Goal: Task Accomplishment & Management: Use online tool/utility

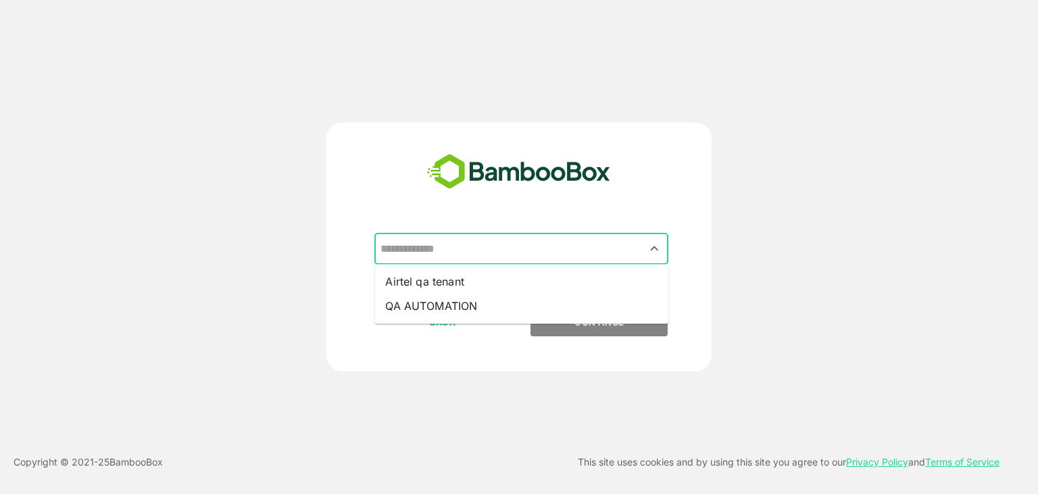
click at [454, 254] on input "text" at bounding box center [521, 249] width 289 height 26
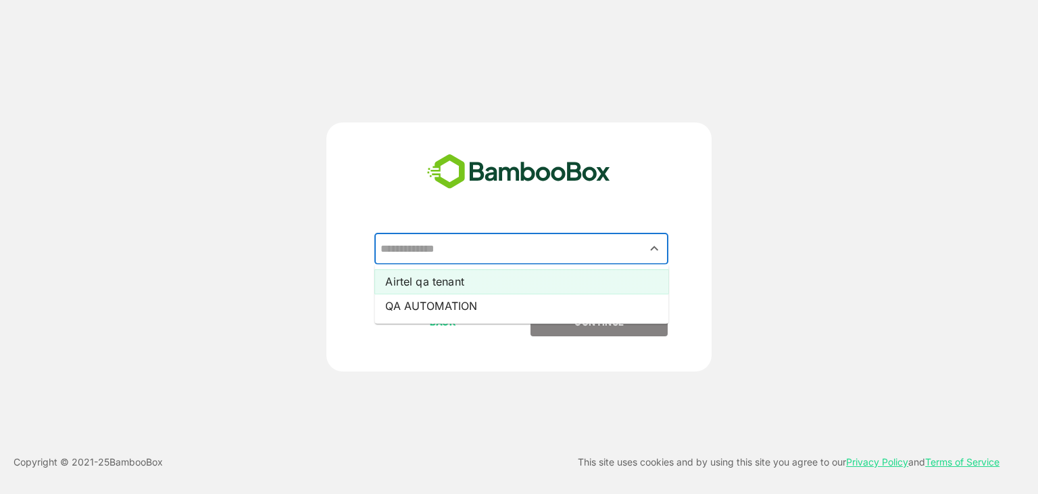
click at [439, 290] on li "Airtel qa tenant" at bounding box center [522, 281] width 294 height 24
type input "**********"
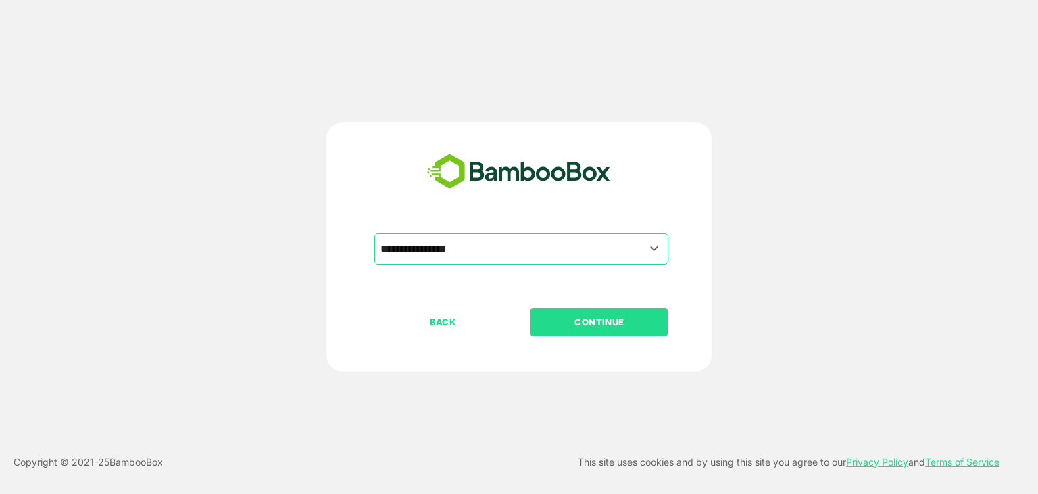
click at [570, 327] on p "CONTINUE" at bounding box center [599, 321] width 135 height 15
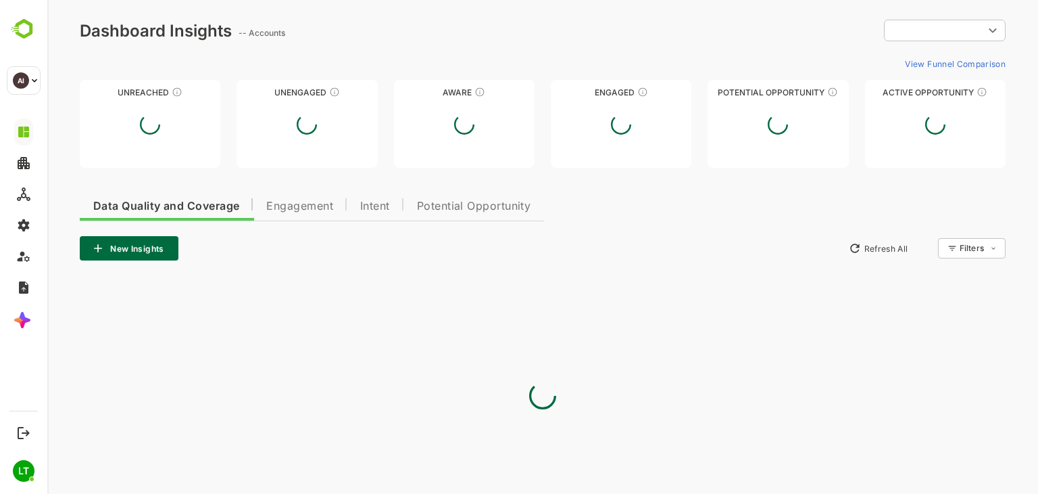
type input "**********"
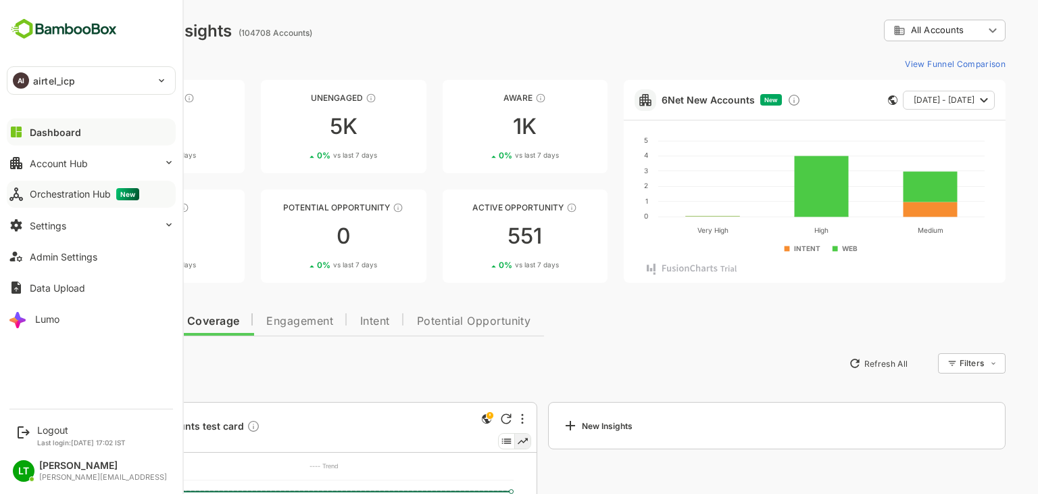
click at [59, 183] on button "Orchestration Hub New" at bounding box center [91, 194] width 169 height 27
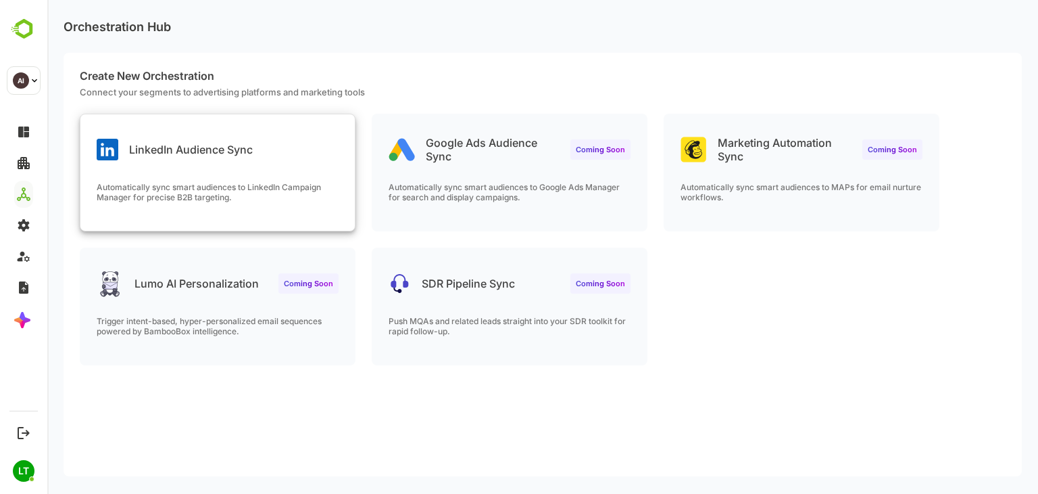
drag, startPoint x: 330, startPoint y: 233, endPoint x: 295, endPoint y: 185, distance: 59.7
click at [295, 185] on div "LinkedIn Audience Sync Automatically sync smart audiences to LinkedIn Campaign …" at bounding box center [543, 248] width 959 height 268
click at [295, 185] on p "Automatically sync smart audiences to LinkedIn Campaign Manager for precise B2B…" at bounding box center [218, 192] width 242 height 20
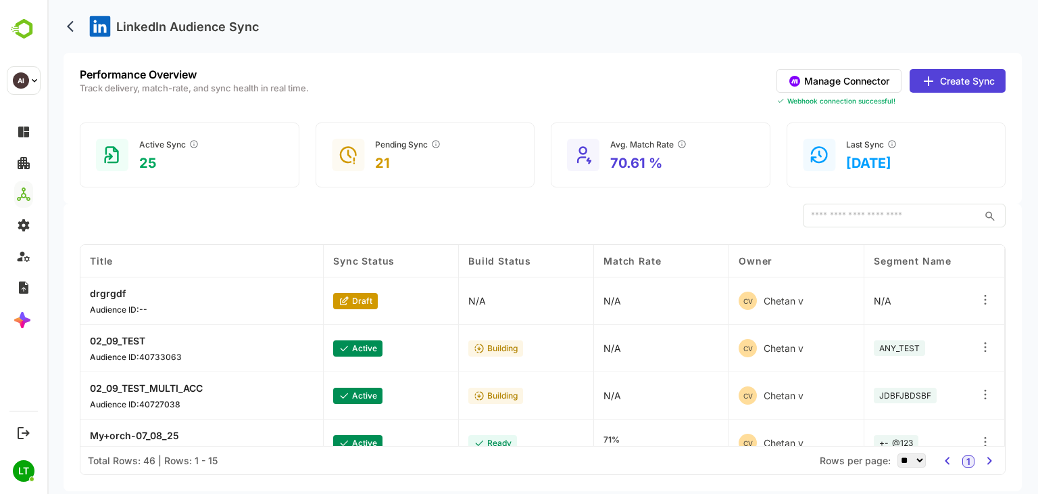
click at [838, 87] on button "Manage Connector" at bounding box center [839, 81] width 125 height 24
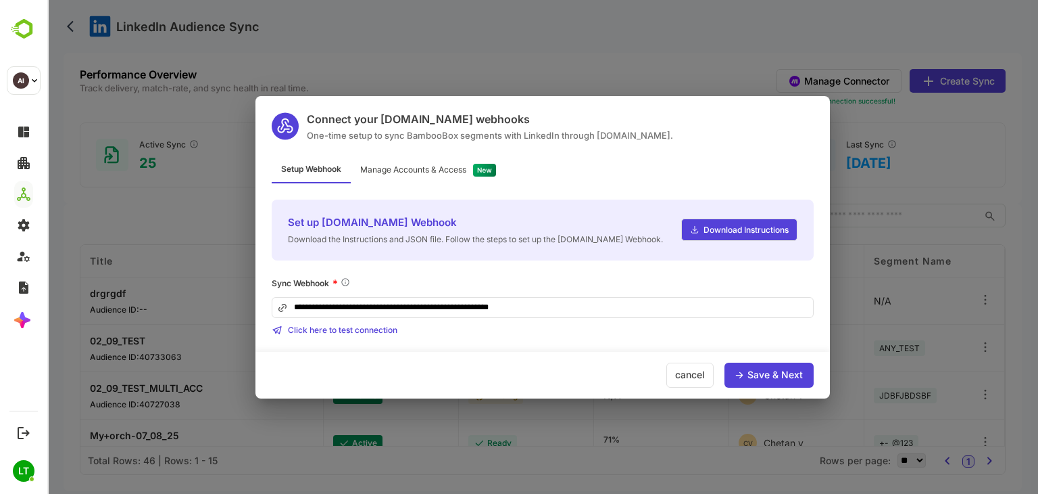
click at [573, 314] on input "**********" at bounding box center [543, 307] width 542 height 21
drag, startPoint x: 562, startPoint y: 309, endPoint x: 235, endPoint y: 289, distance: 328.5
click at [235, 289] on div "**********" at bounding box center [542, 247] width 991 height 494
click at [437, 174] on div "Manage Accounts & Access" at bounding box center [413, 170] width 106 height 8
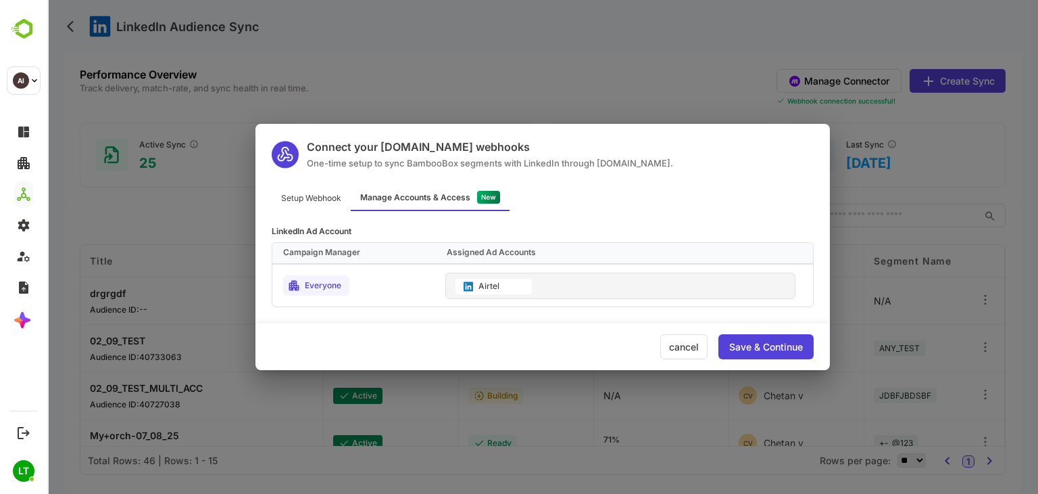
click at [311, 204] on div "Setup Webhook" at bounding box center [311, 198] width 79 height 26
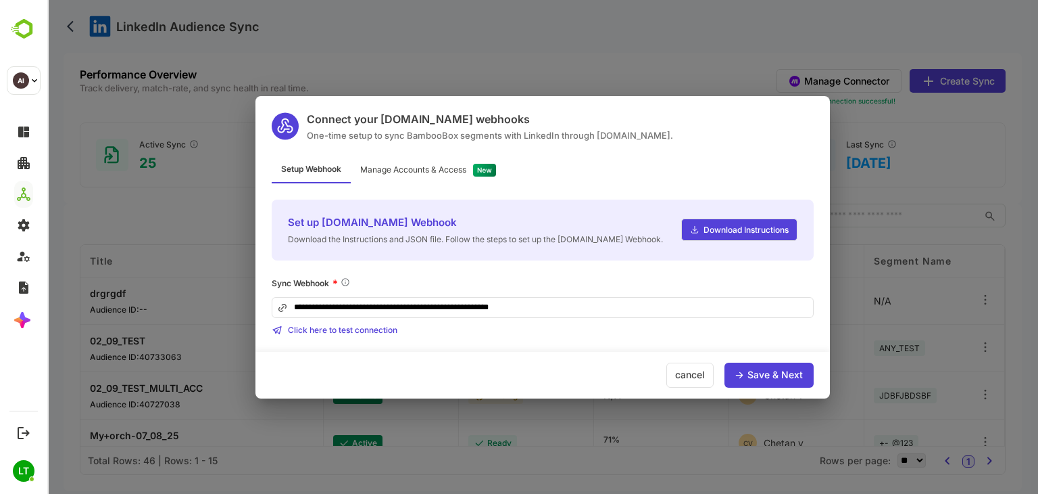
click at [697, 375] on div "cancel" at bounding box center [690, 374] width 47 height 25
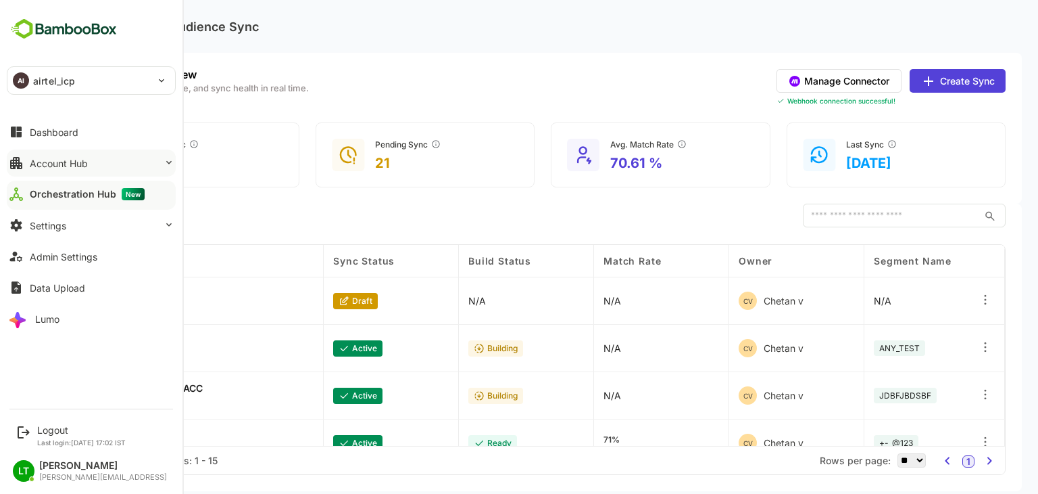
click at [76, 165] on div "Account Hub" at bounding box center [59, 163] width 58 height 11
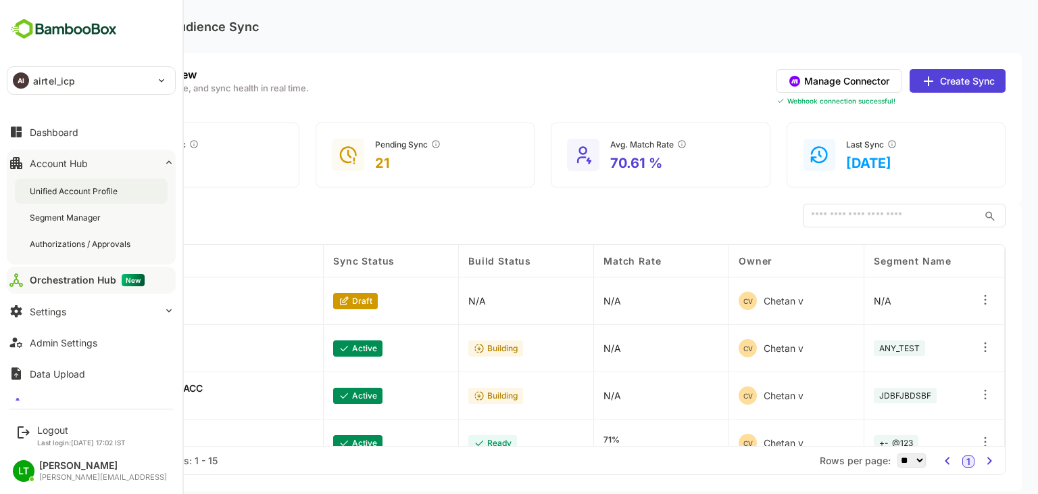
click at [88, 185] on div "Unified Account Profile" at bounding box center [75, 190] width 91 height 11
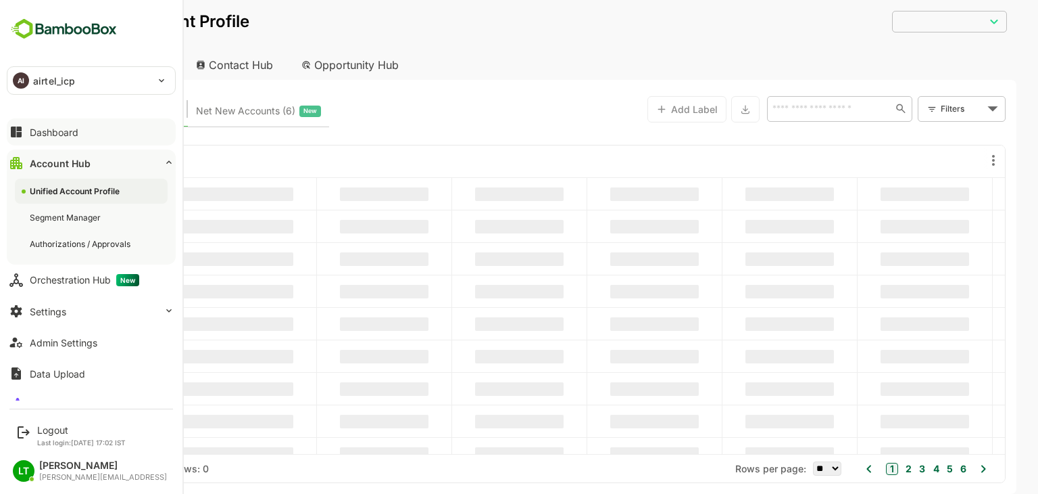
type input "**********"
click at [67, 136] on div "Dashboard" at bounding box center [54, 131] width 49 height 11
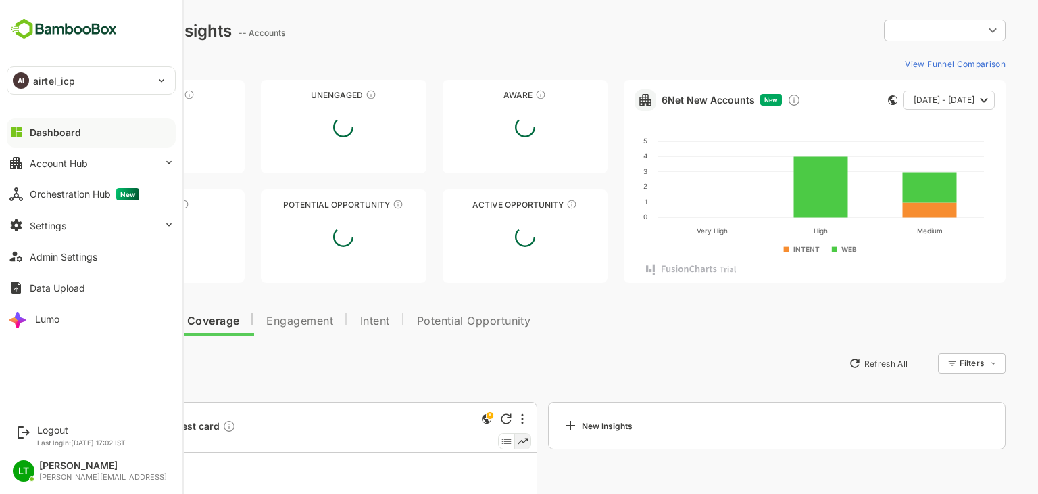
type input "**********"
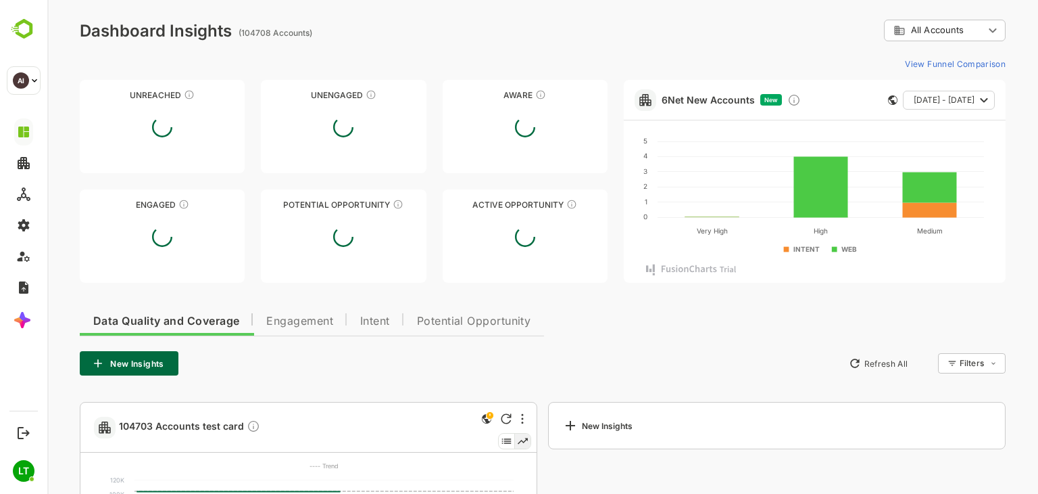
click at [385, 41] on div "**********" at bounding box center [543, 31] width 926 height 22
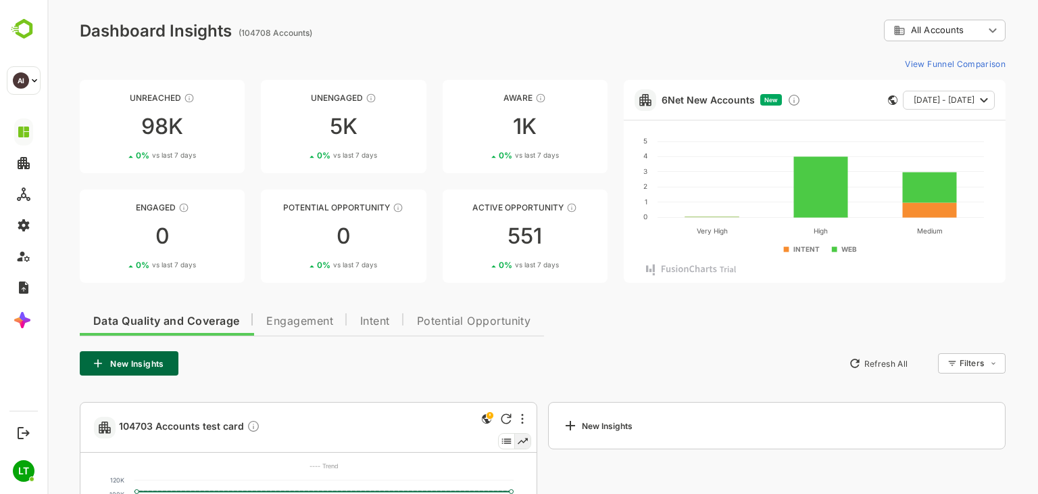
click at [608, 147] on div "Unreached 98K 0 % vs last 7 days Unengaged 5K 0 % vs last 7 days Aware 1K 0 % v…" at bounding box center [543, 181] width 926 height 203
click at [609, 147] on div "Unreached 98K 0 % vs last 7 days Unengaged 5K 0 % vs last 7 days Aware 1K 0 % v…" at bounding box center [543, 181] width 926 height 203
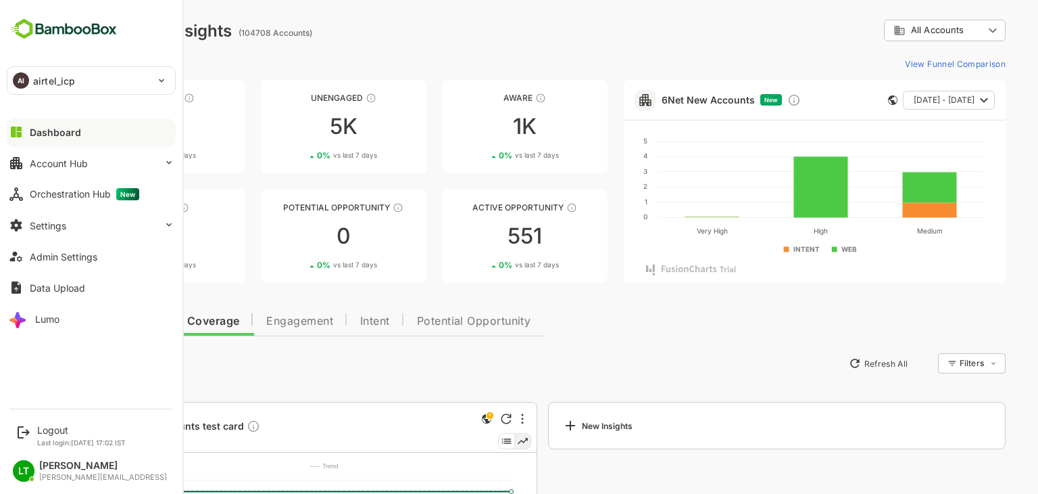
click at [78, 82] on div "AI airtel_icp" at bounding box center [82, 80] width 151 height 27
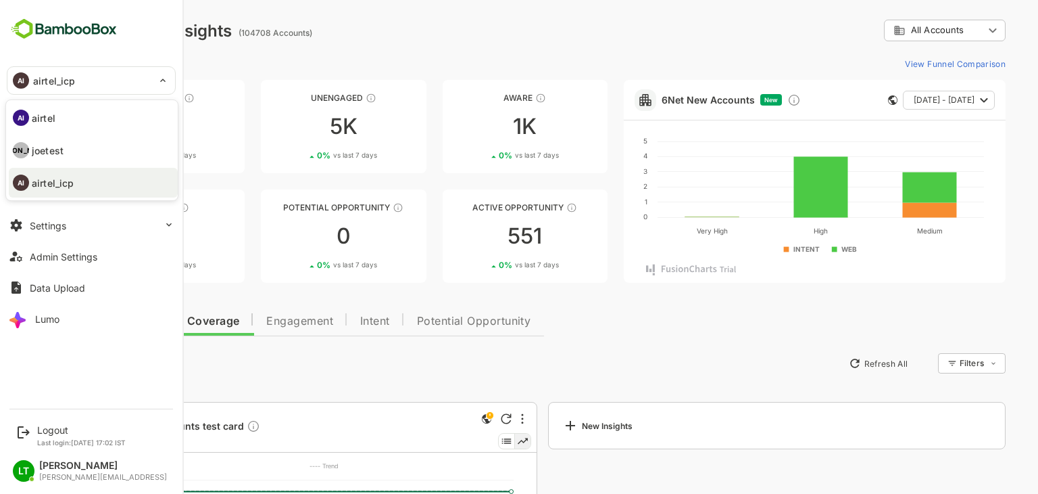
click at [314, 44] on div at bounding box center [519, 247] width 1038 height 494
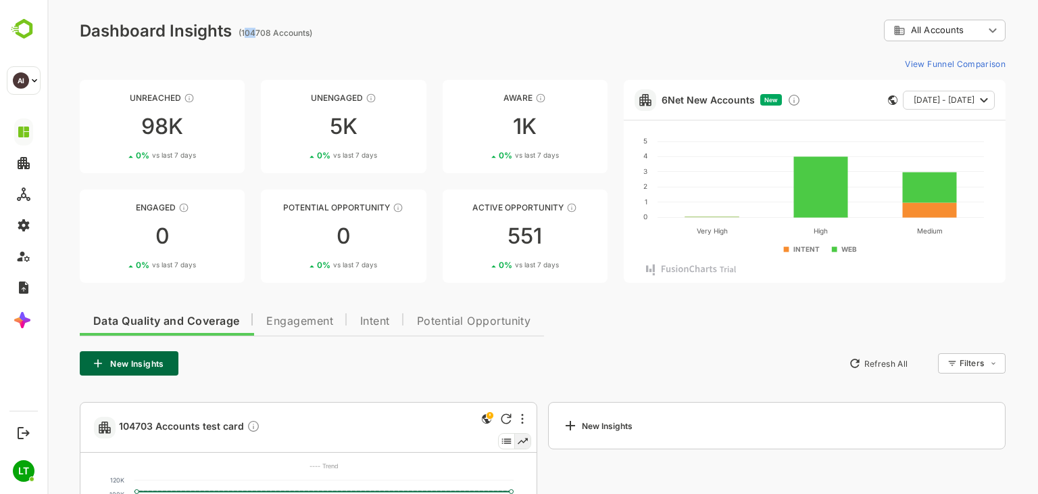
drag, startPoint x: 255, startPoint y: 33, endPoint x: 246, endPoint y: 32, distance: 8.9
click at [246, 32] on ag "(104708 Accounts)" at bounding box center [278, 33] width 78 height 10
click at [259, 49] on div "**********" at bounding box center [542, 345] width 991 height 690
drag, startPoint x: 254, startPoint y: 32, endPoint x: 245, endPoint y: 32, distance: 8.1
click at [245, 32] on ag "(104708 Accounts)" at bounding box center [278, 33] width 78 height 10
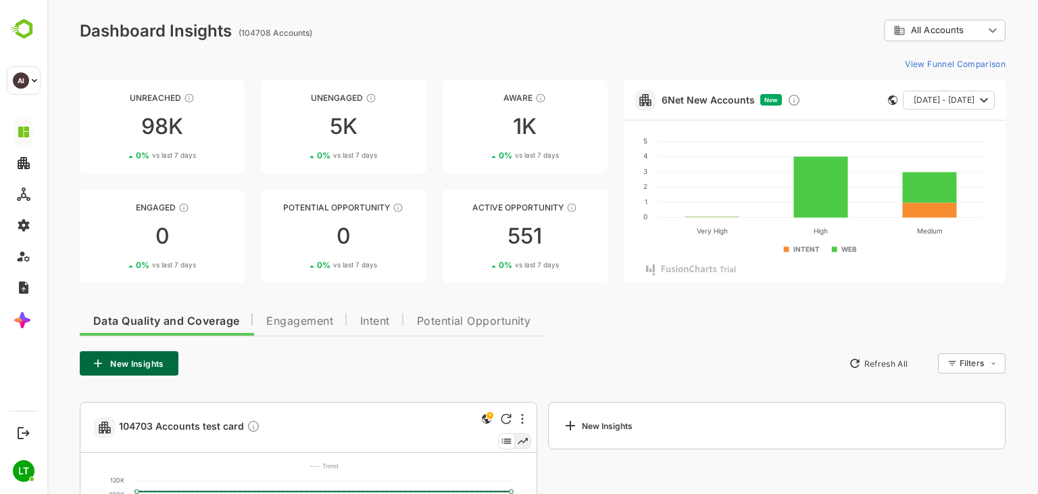
click at [250, 86] on div "Unreached 98K 0 % vs last 7 days Unengaged 5K 0 % vs last 7 days Aware 1K 0 % v…" at bounding box center [344, 181] width 528 height 203
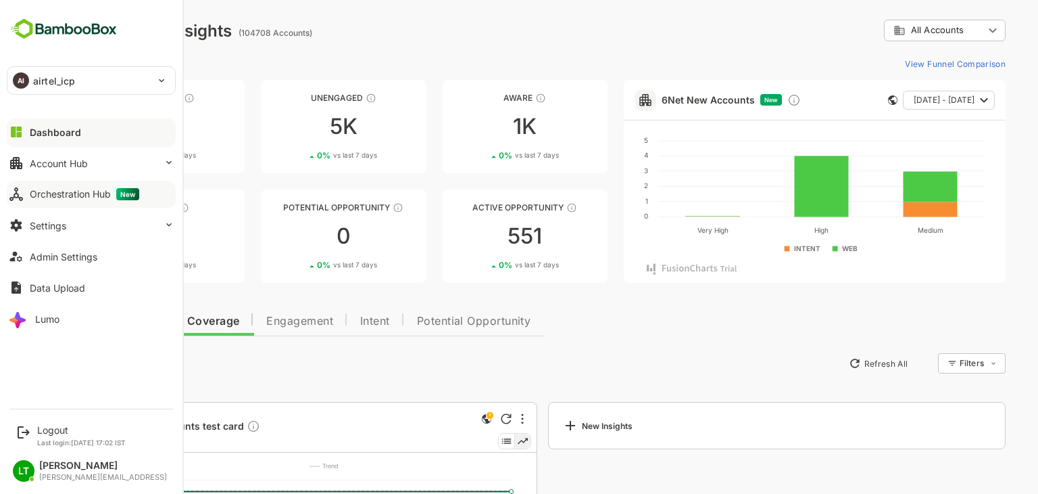
click at [70, 190] on div "Orchestration Hub New" at bounding box center [85, 194] width 110 height 12
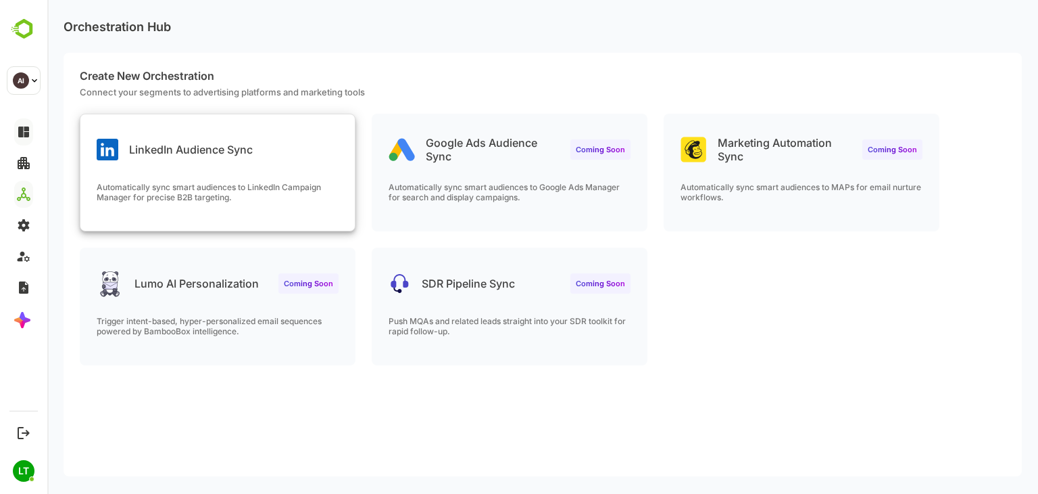
click at [247, 192] on p "Automatically sync smart audiences to LinkedIn Campaign Manager for precise B2B…" at bounding box center [218, 192] width 242 height 20
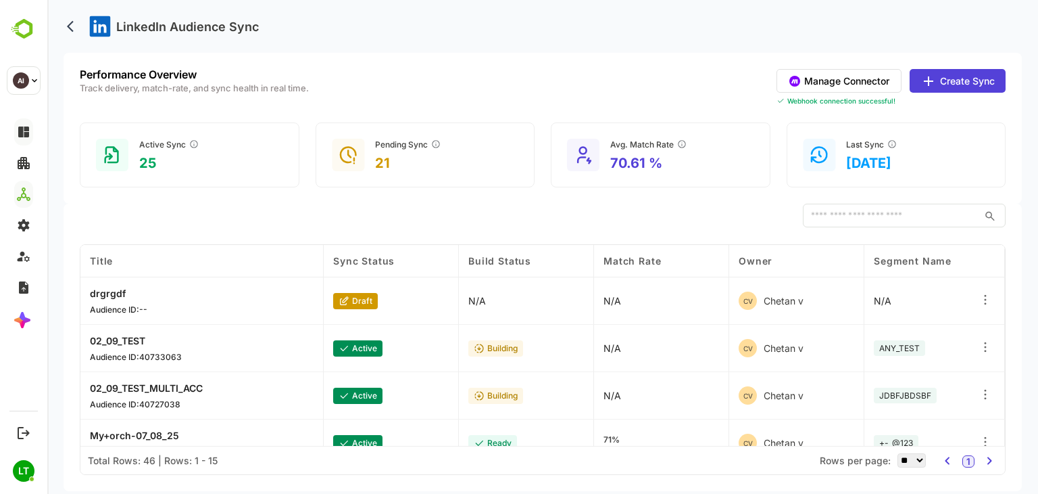
click at [882, 79] on button "Manage Connector" at bounding box center [839, 81] width 125 height 24
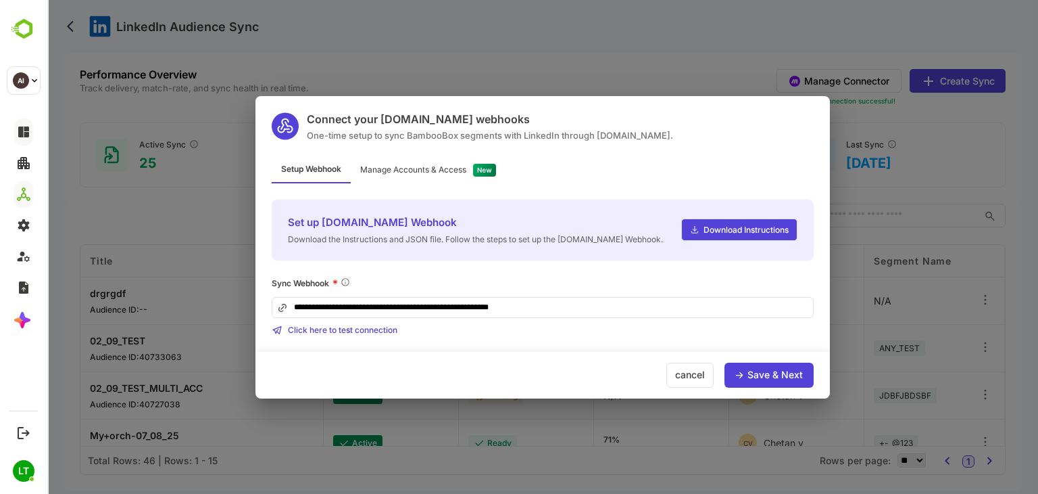
click at [423, 168] on div "Manage Accounts & Access" at bounding box center [413, 170] width 106 height 8
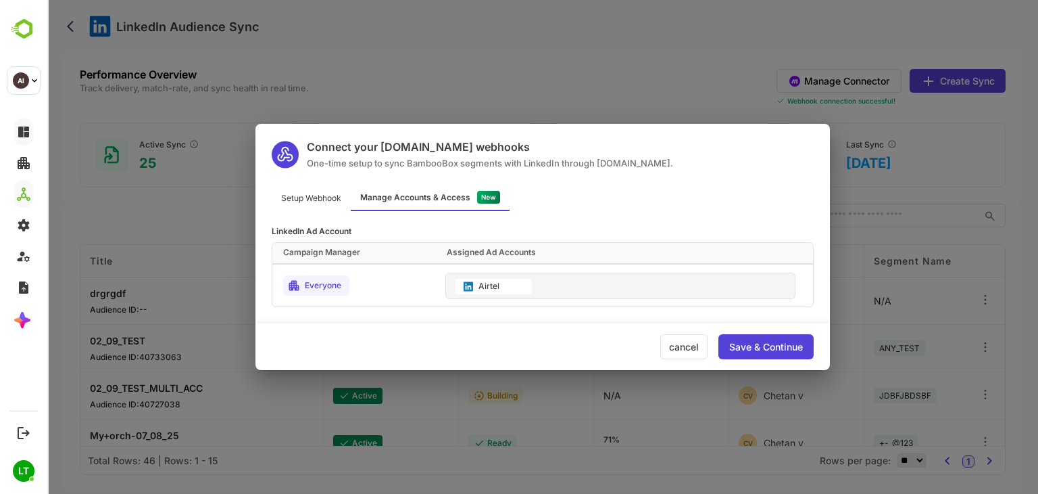
click at [698, 350] on div "cancel" at bounding box center [684, 346] width 47 height 25
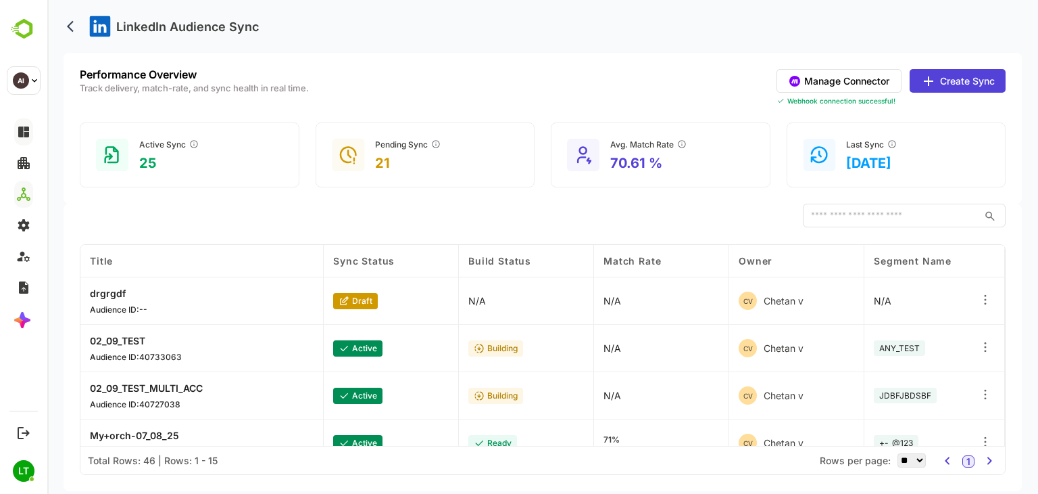
click at [944, 82] on button "Create Sync" at bounding box center [958, 81] width 96 height 24
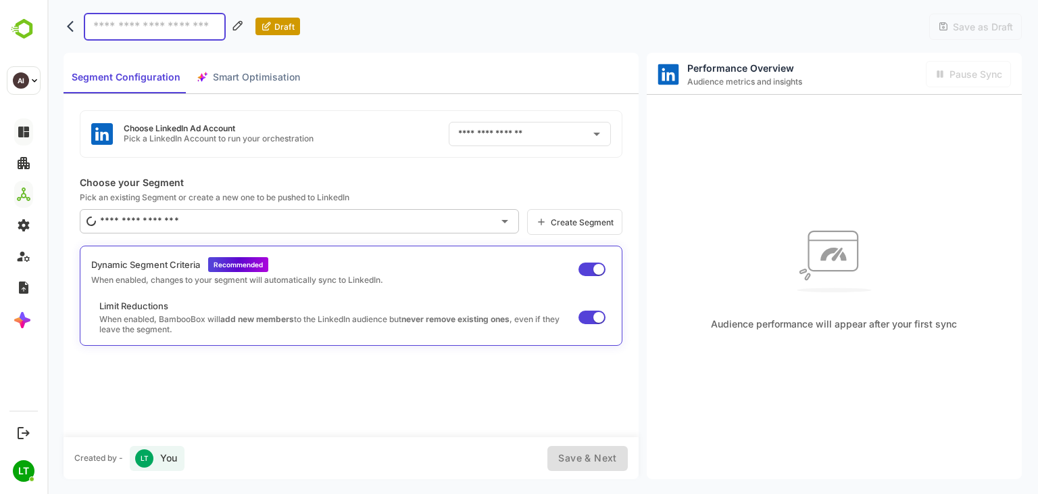
type input "******"
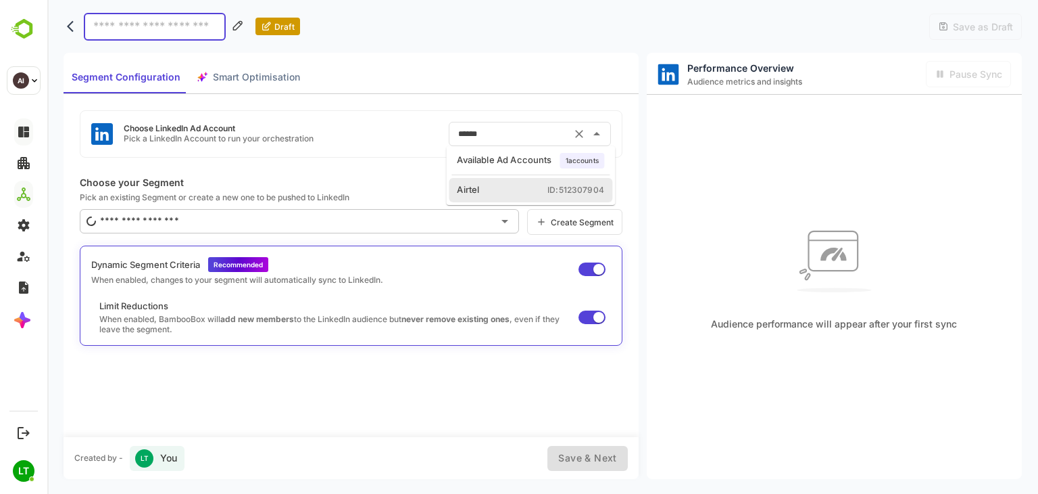
click at [564, 129] on input "******" at bounding box center [511, 134] width 112 height 22
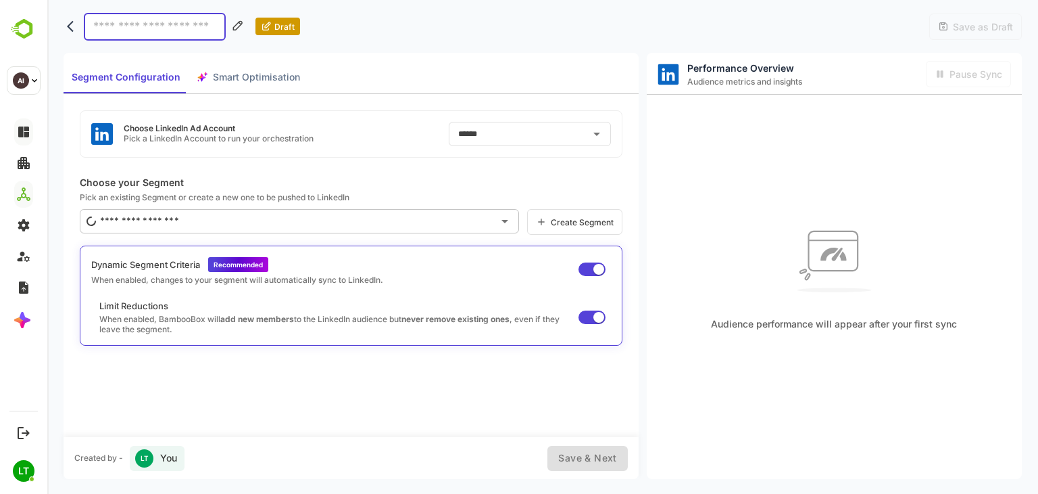
click at [517, 80] on div "Segment Configuration Smart Optimisation" at bounding box center [351, 73] width 575 height 41
click at [471, 78] on div "Segment Configuration Smart Optimisation" at bounding box center [351, 73] width 575 height 41
click at [376, 178] on p "Choose your Segment" at bounding box center [351, 181] width 543 height 11
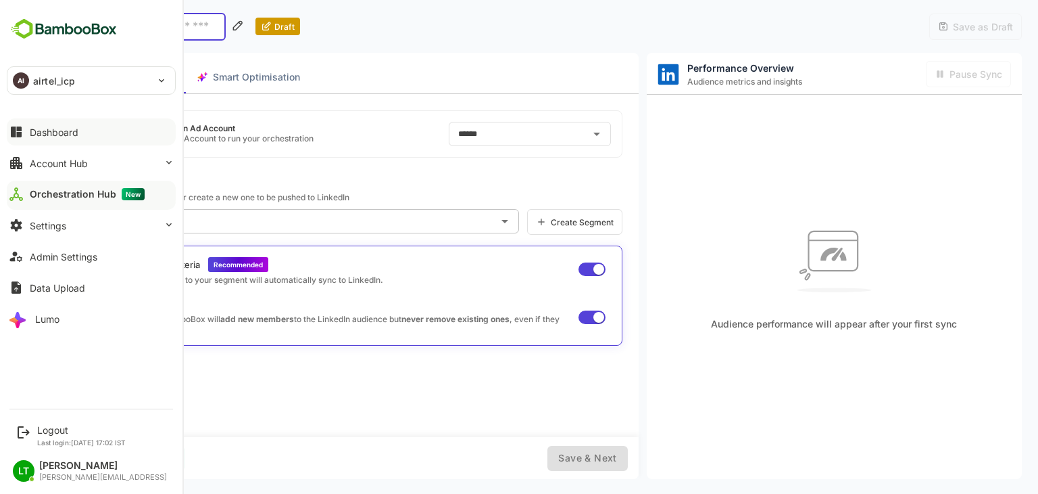
click at [76, 190] on div "Orchestration Hub New" at bounding box center [87, 194] width 115 height 12
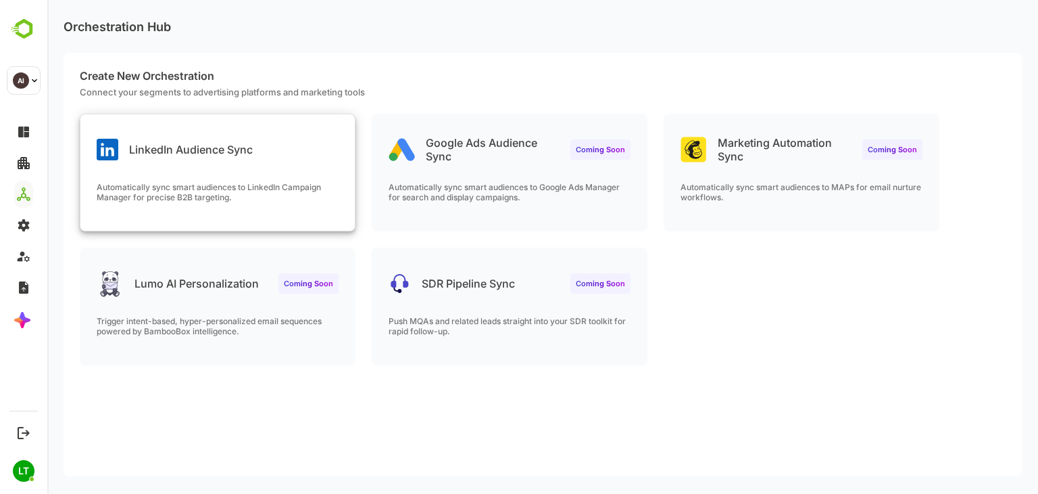
click at [262, 140] on div "LinkedIn Audience Sync" at bounding box center [217, 138] width 274 height 49
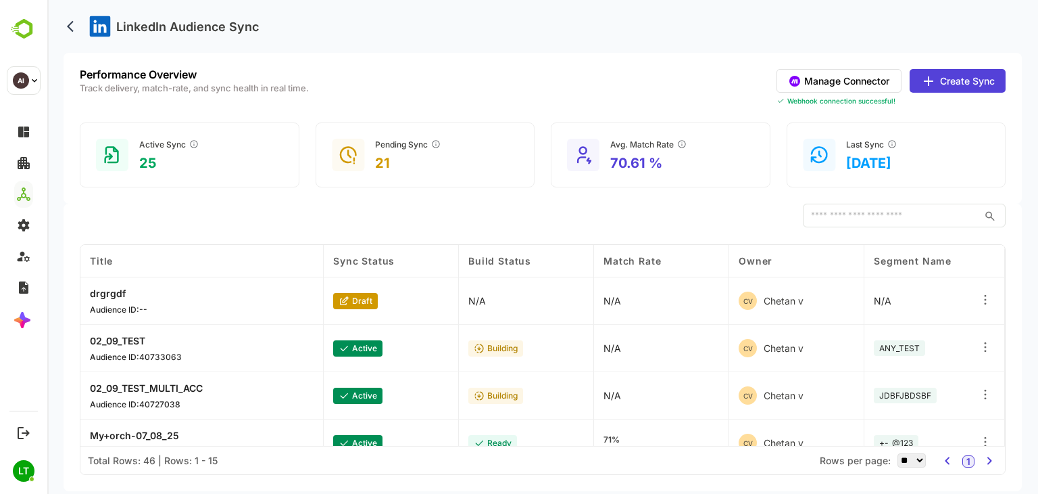
click at [819, 78] on button "Manage Connector" at bounding box center [839, 81] width 125 height 24
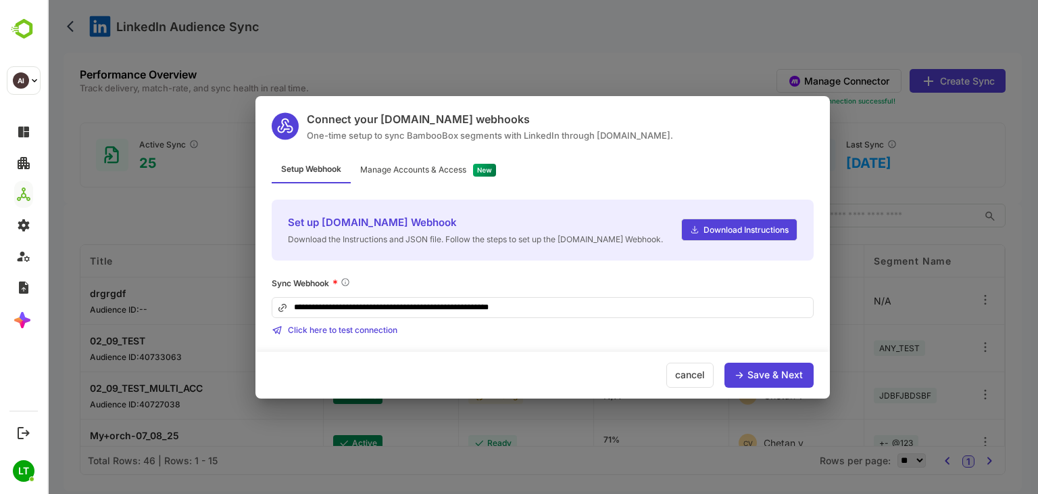
click at [680, 365] on div "cancel" at bounding box center [690, 374] width 47 height 25
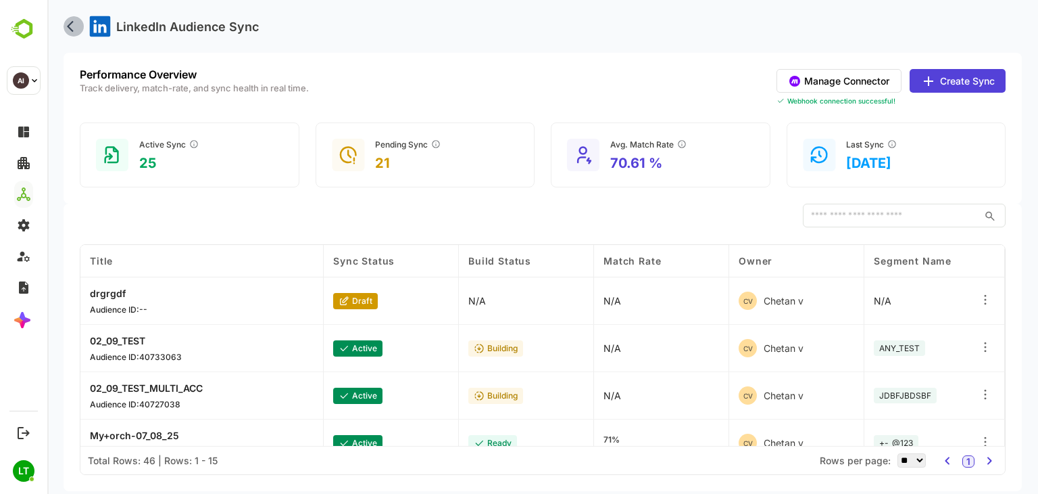
click at [65, 30] on button "back" at bounding box center [74, 26] width 20 height 20
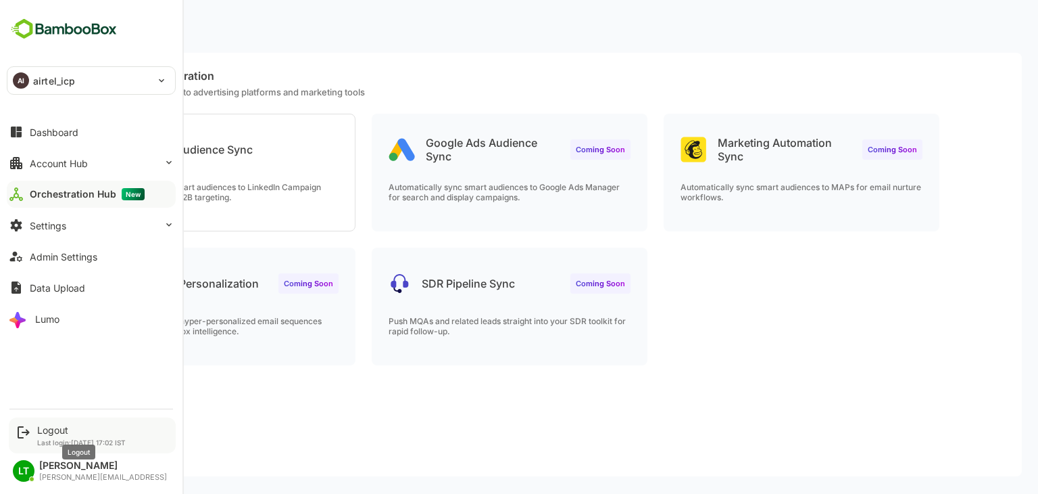
click at [58, 433] on div "Logout" at bounding box center [81, 429] width 89 height 11
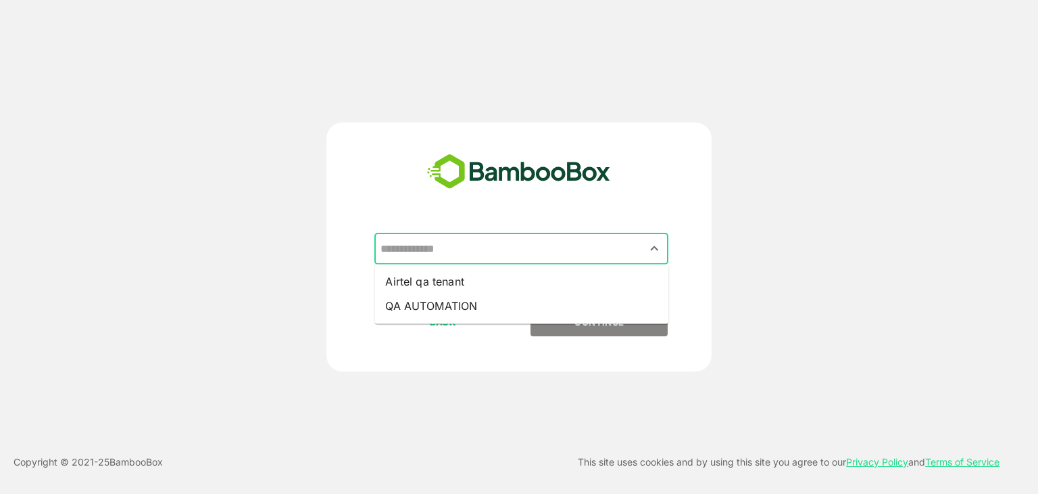
click at [517, 252] on input "text" at bounding box center [521, 249] width 289 height 26
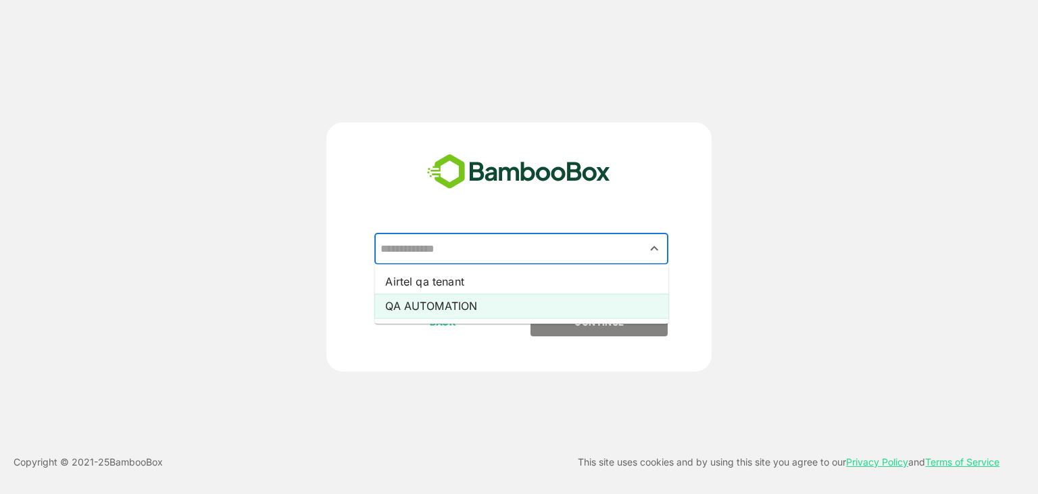
click at [473, 295] on li "QA AUTOMATION" at bounding box center [522, 305] width 294 height 24
type input "**********"
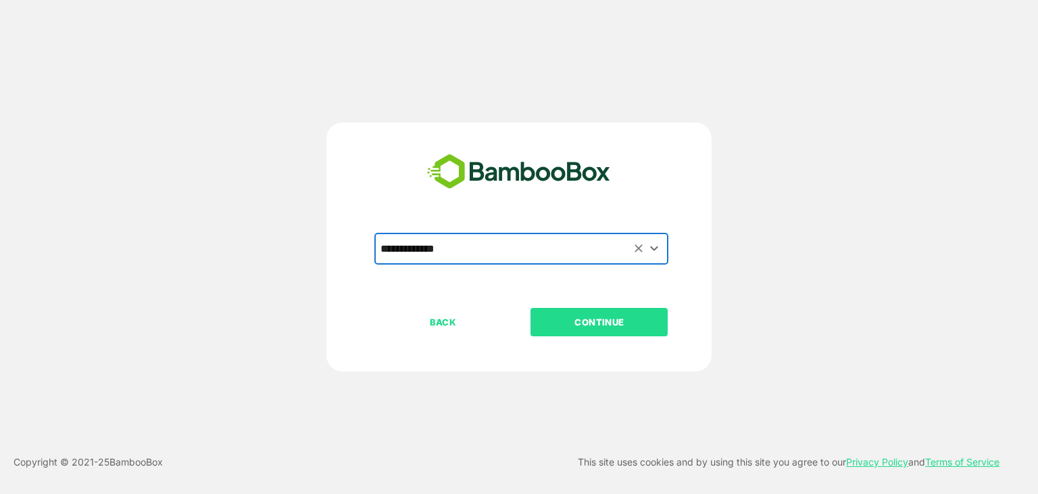
click at [579, 319] on p "CONTINUE" at bounding box center [599, 321] width 135 height 15
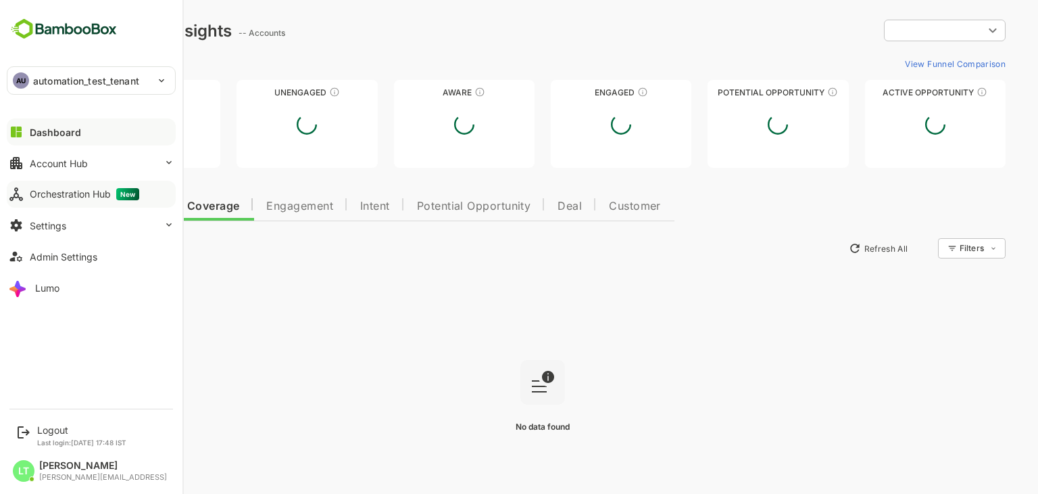
type input "**********"
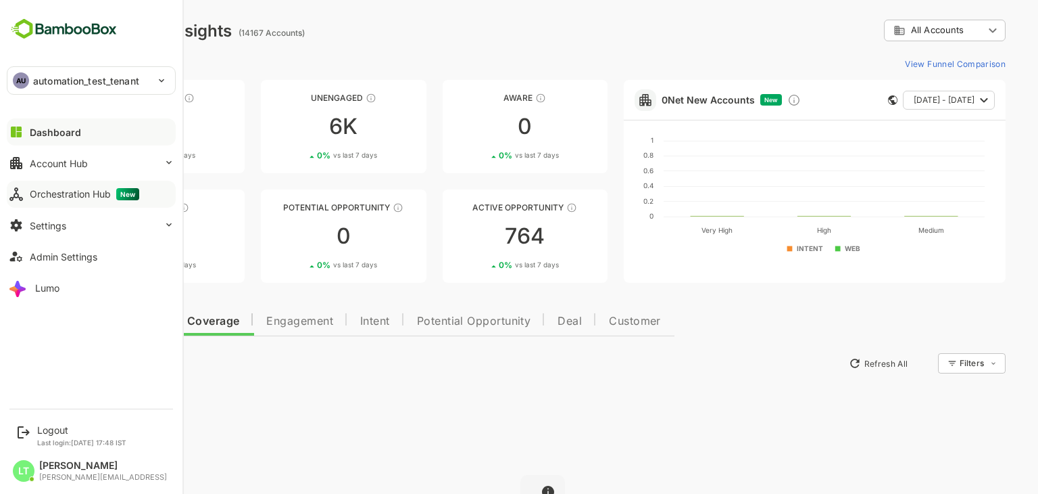
click at [76, 188] on div "Orchestration Hub New" at bounding box center [85, 194] width 110 height 12
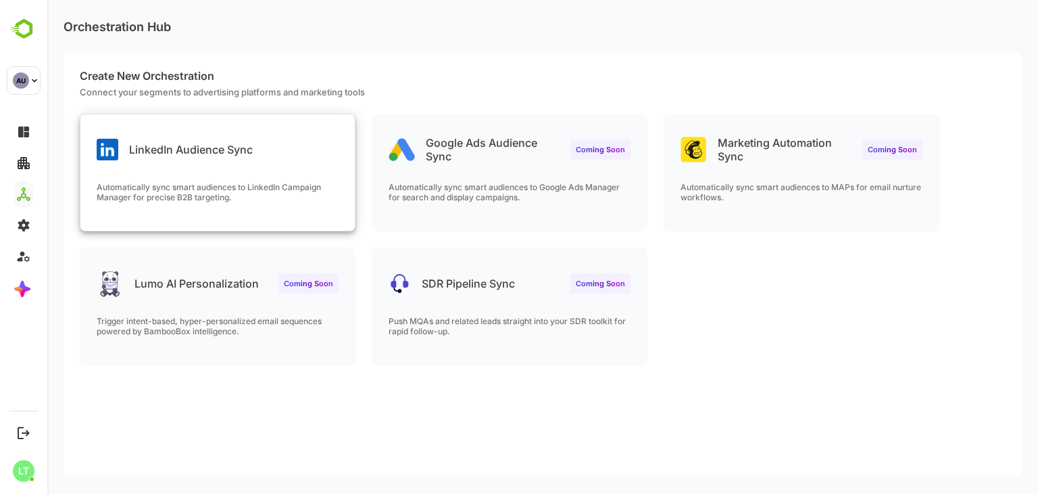
click at [282, 162] on div "LinkedIn Audience Sync" at bounding box center [217, 138] width 274 height 49
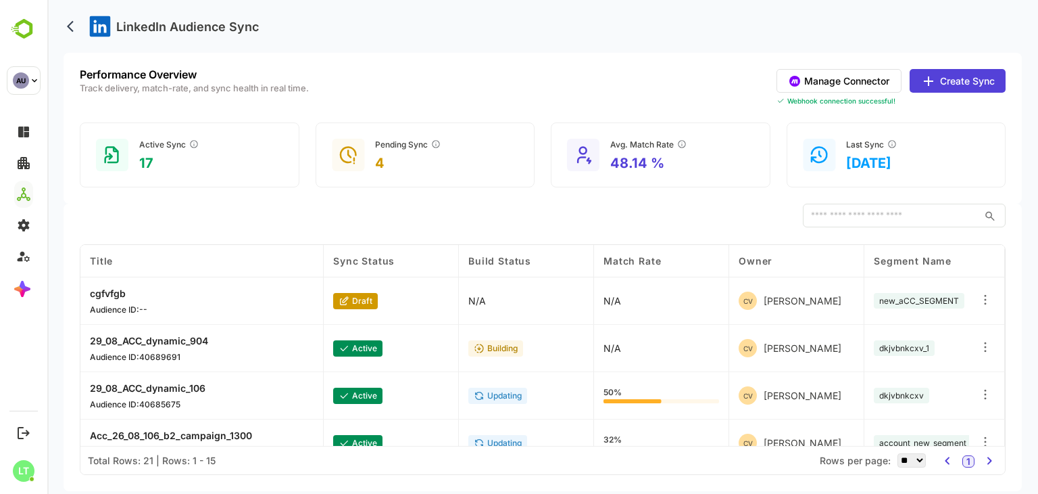
click at [817, 87] on button "Manage Connector" at bounding box center [839, 81] width 125 height 24
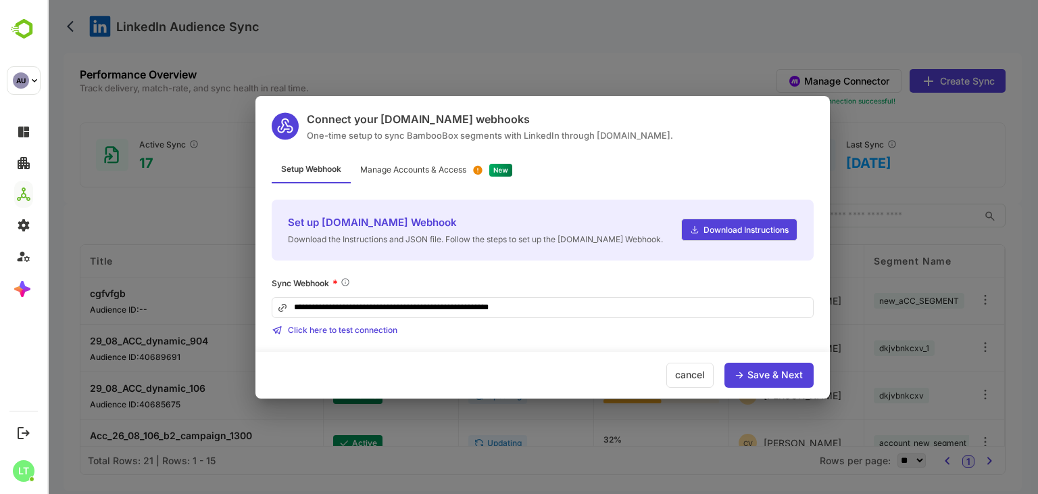
click at [458, 166] on div "Manage Accounts & Access" at bounding box center [413, 170] width 106 height 8
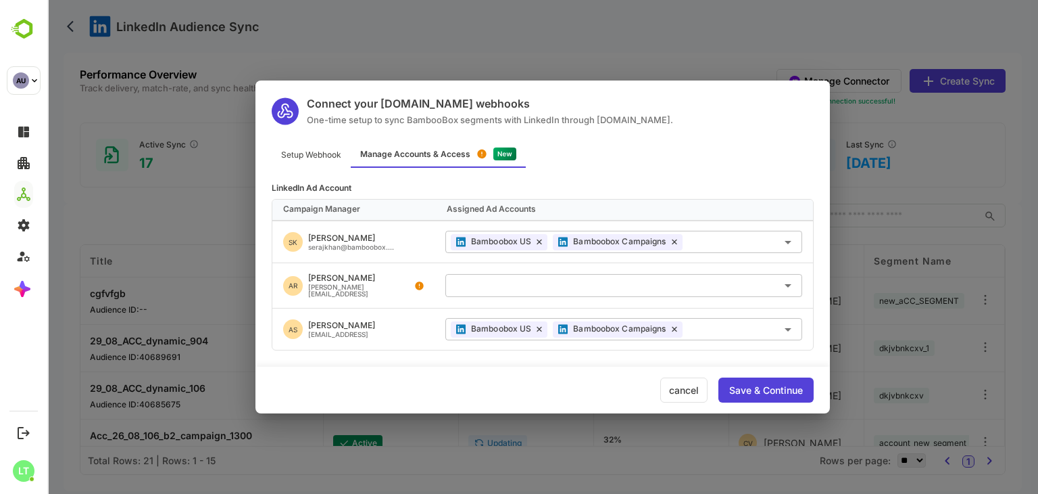
click at [673, 396] on div "cancel" at bounding box center [684, 389] width 47 height 25
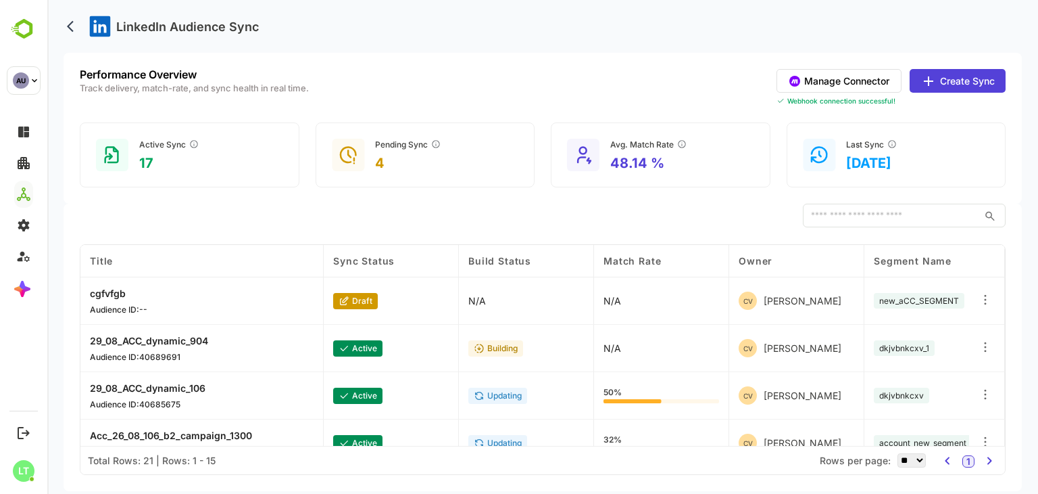
click at [947, 91] on button "Create Sync" at bounding box center [958, 81] width 96 height 24
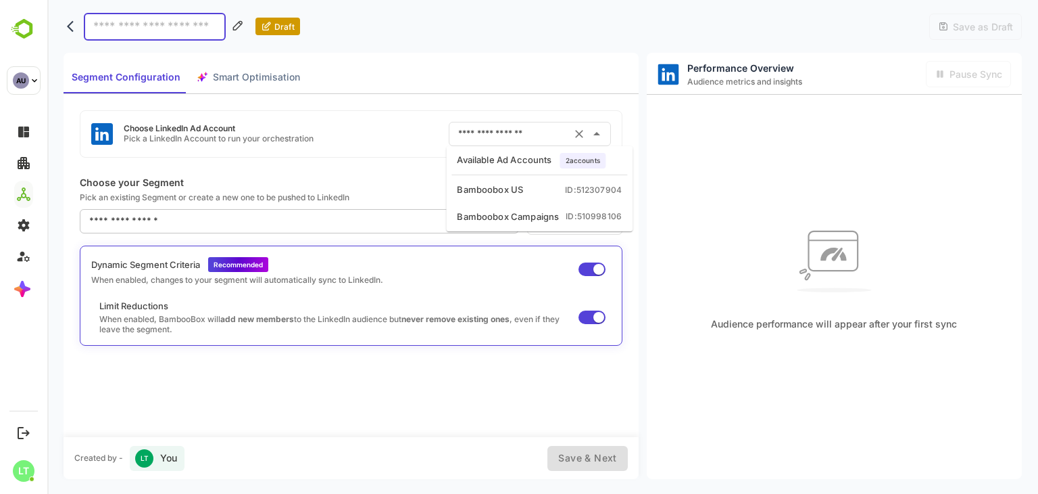
click at [504, 136] on input "text" at bounding box center [511, 134] width 112 height 22
click at [675, 199] on div "Audience performance will appear after your first sync" at bounding box center [834, 274] width 375 height 358
click at [538, 138] on input "text" at bounding box center [511, 134] width 112 height 22
click at [682, 225] on div "Audience performance will appear after your first sync" at bounding box center [834, 274] width 375 height 358
click at [70, 32] on icon "back" at bounding box center [74, 27] width 14 height 14
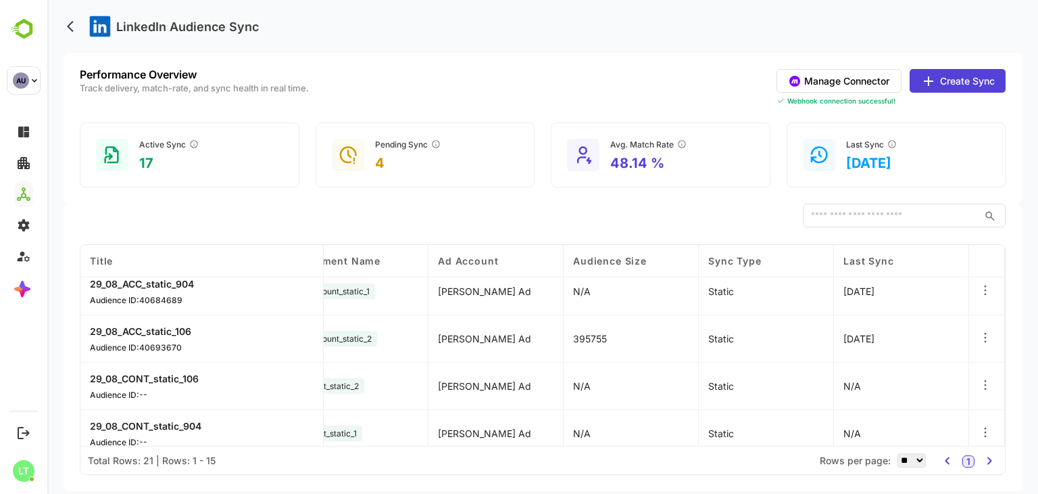
scroll to position [542, 571]
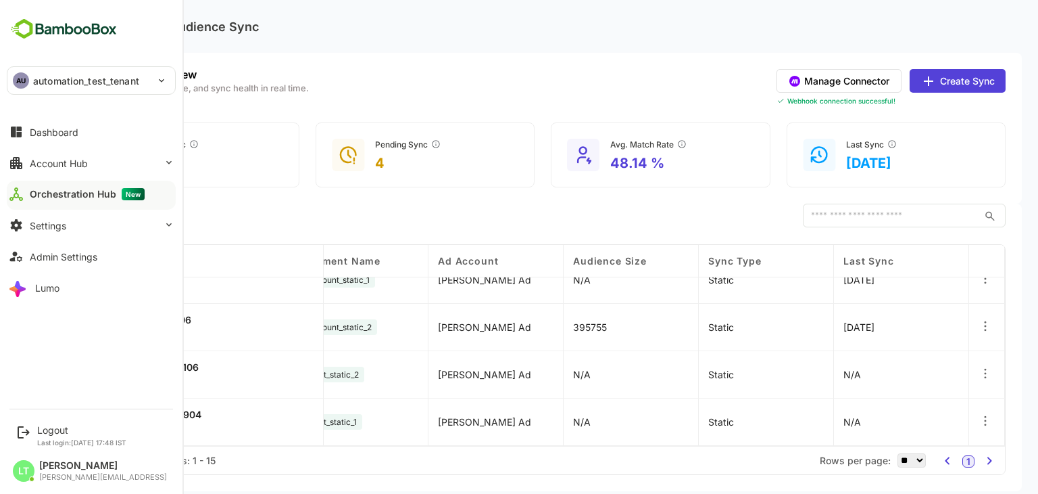
click at [70, 79] on p "automation_test_tenant" at bounding box center [86, 81] width 106 height 14
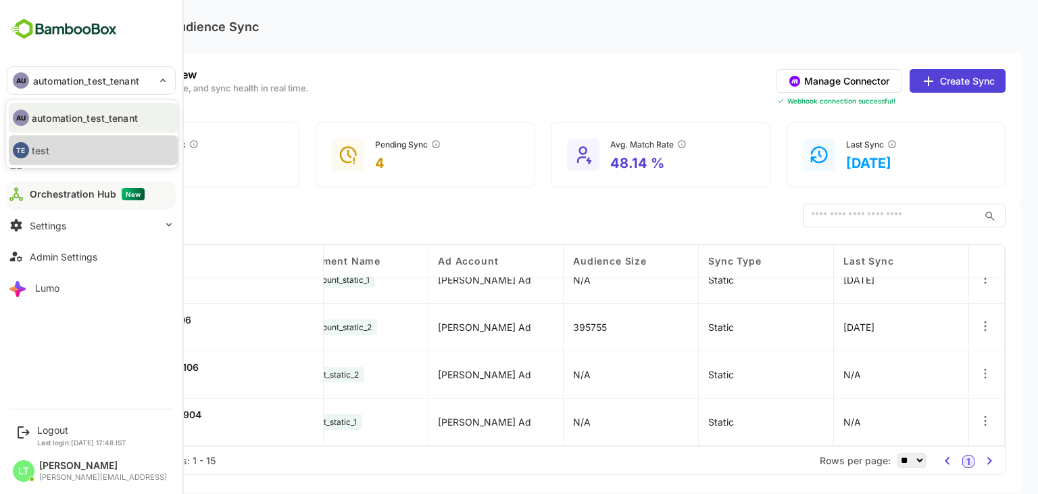
click at [85, 147] on li "TE test" at bounding box center [93, 150] width 169 height 30
type input "****"
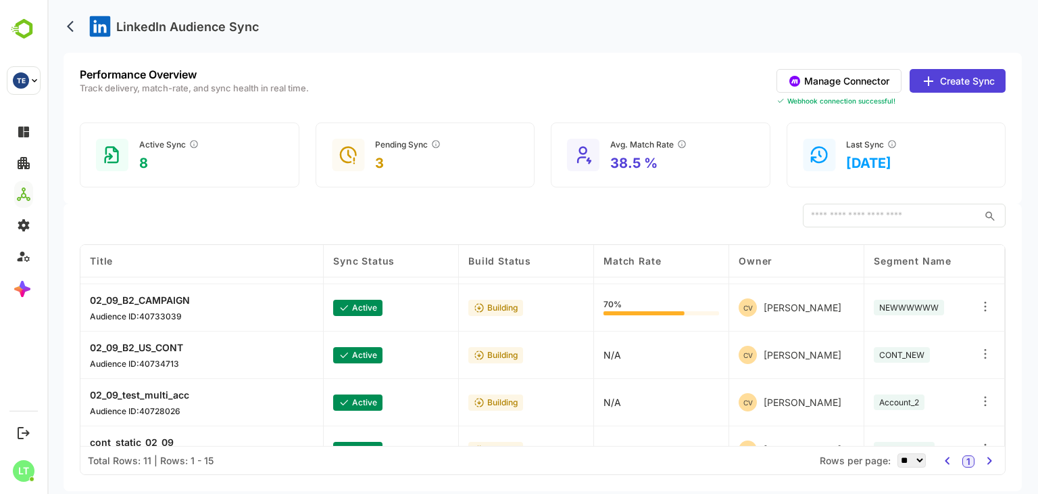
scroll to position [0, 0]
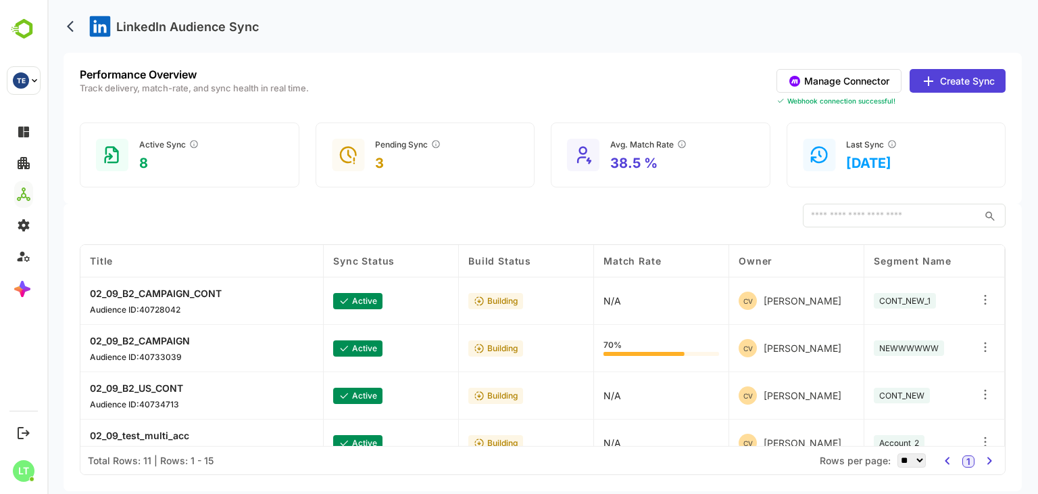
click at [819, 76] on button "Manage Connector" at bounding box center [839, 81] width 125 height 24
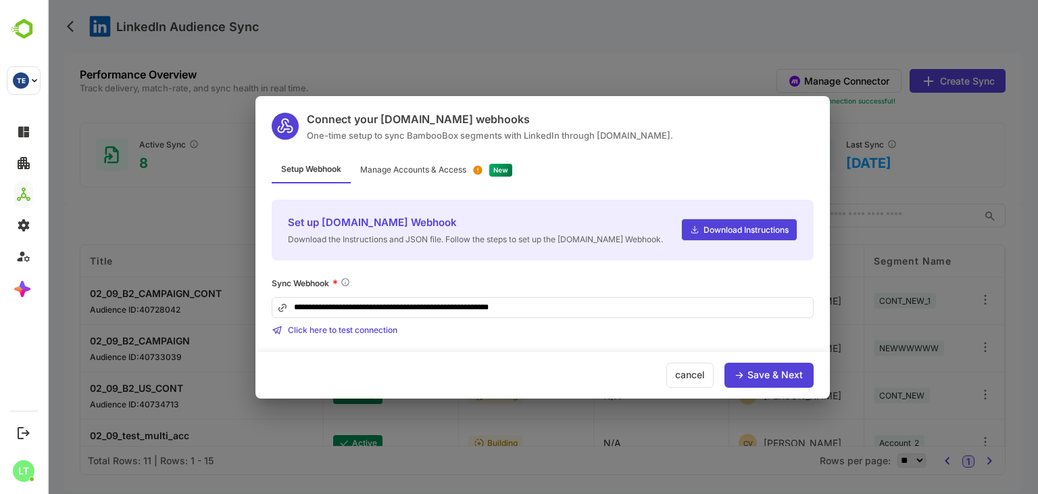
click at [681, 371] on div "cancel" at bounding box center [690, 374] width 47 height 25
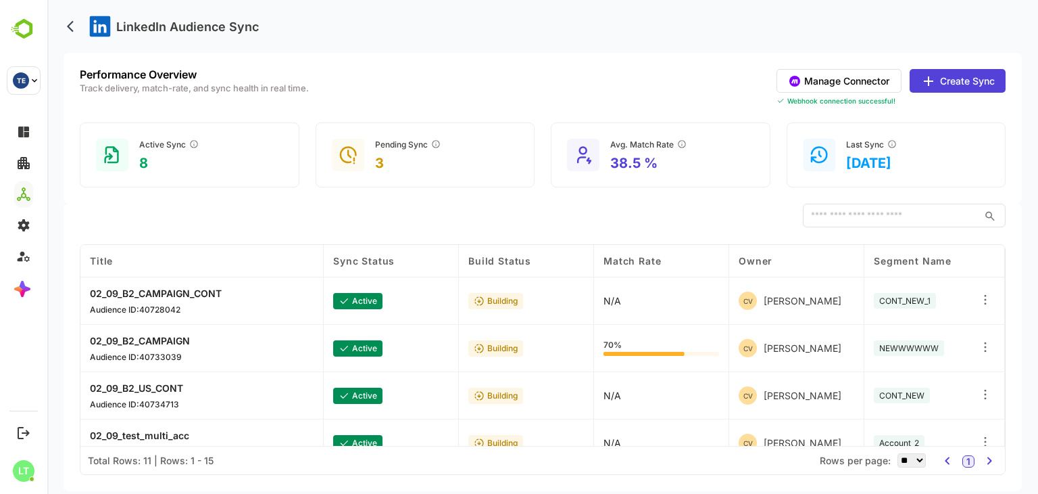
scroll to position [352, 0]
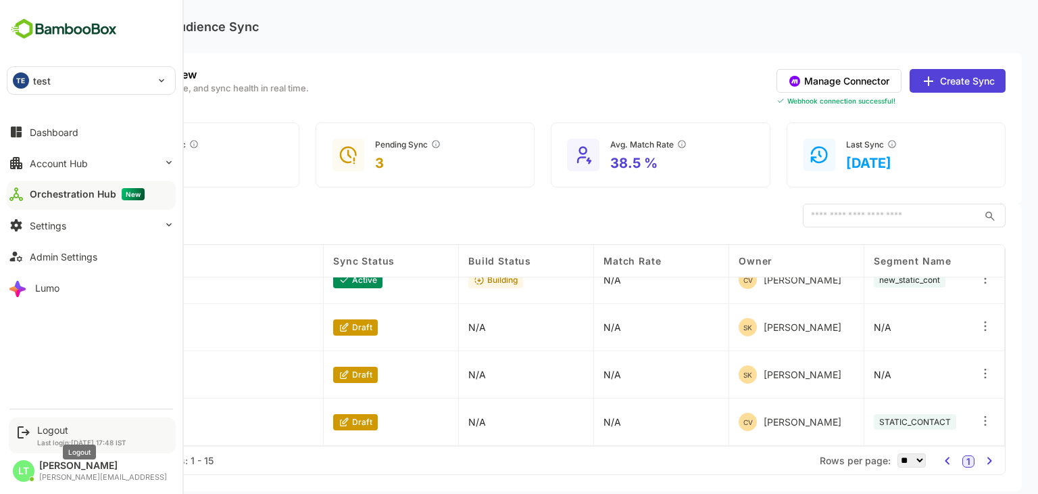
click at [62, 434] on div "Logout" at bounding box center [81, 429] width 89 height 11
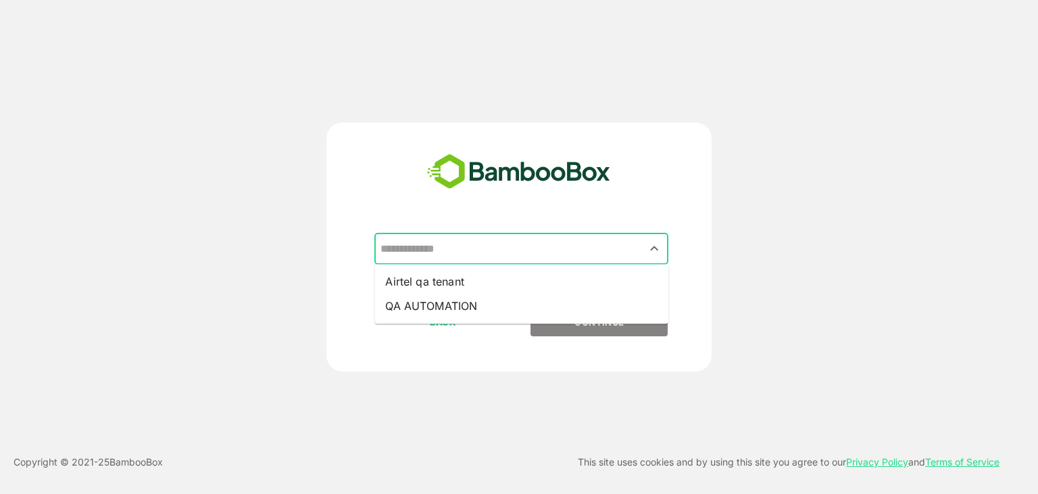
click at [470, 254] on input "text" at bounding box center [521, 249] width 289 height 26
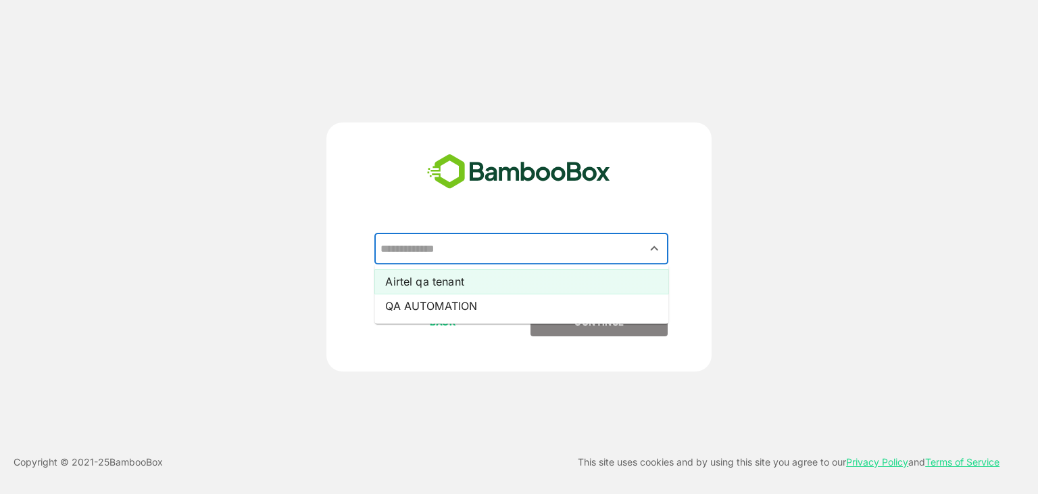
click at [446, 279] on li "Airtel qa tenant" at bounding box center [522, 281] width 294 height 24
type input "**********"
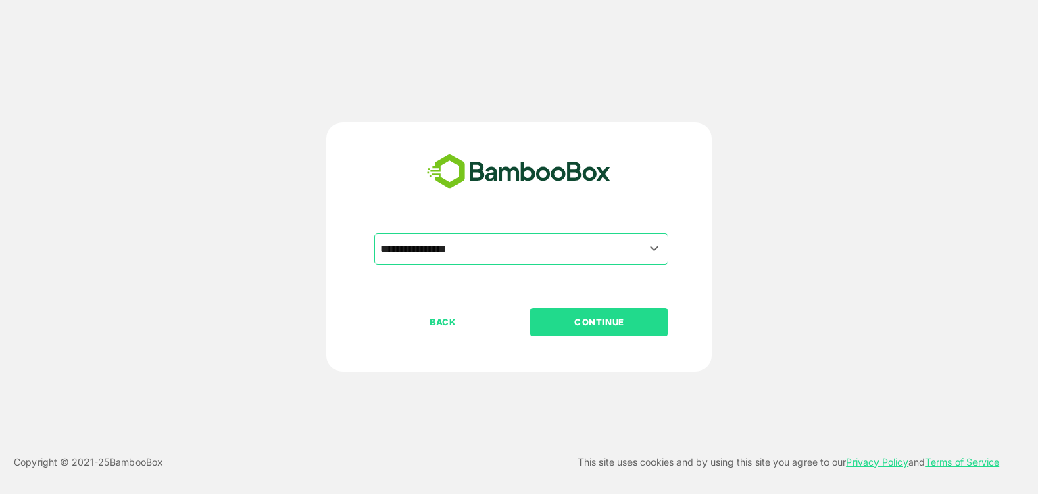
click at [573, 312] on button "CONTINUE" at bounding box center [599, 322] width 137 height 28
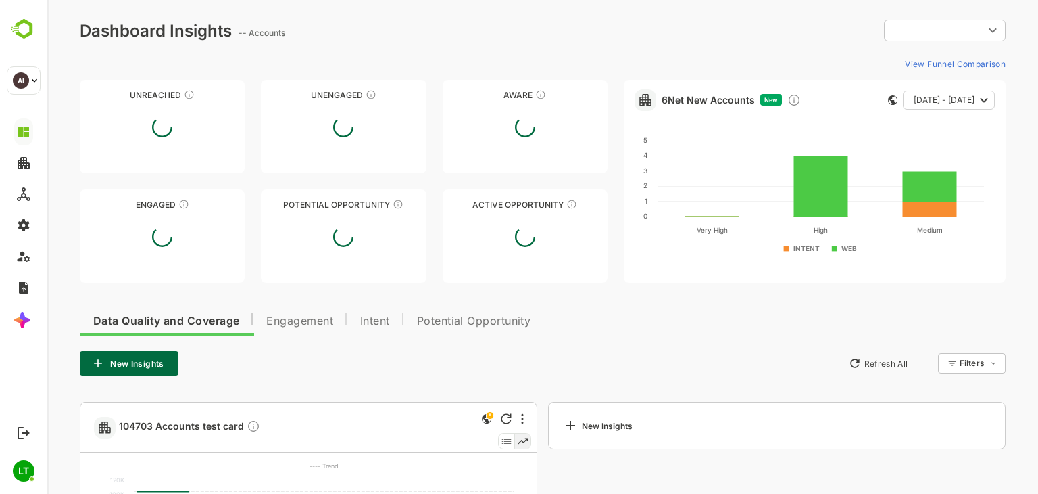
type input "**********"
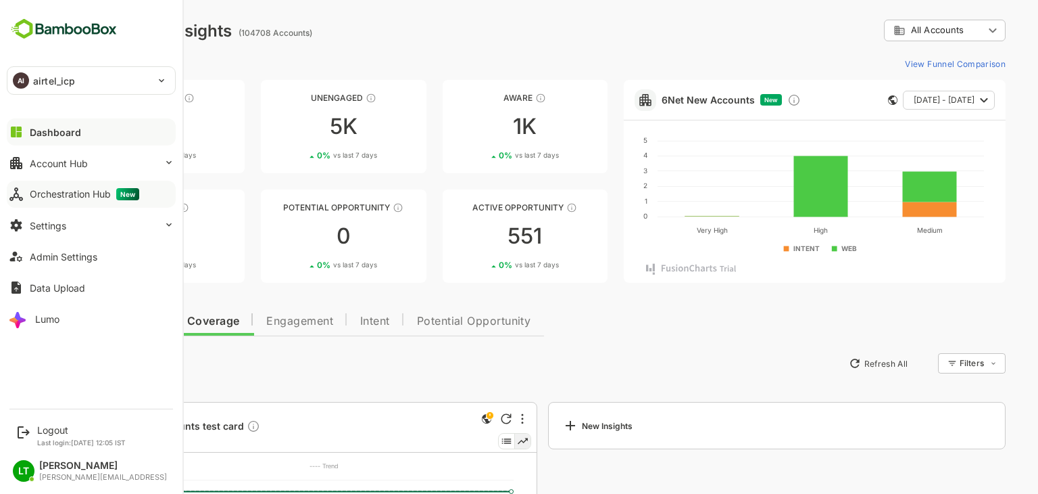
click at [62, 194] on div "Orchestration Hub New" at bounding box center [85, 194] width 110 height 12
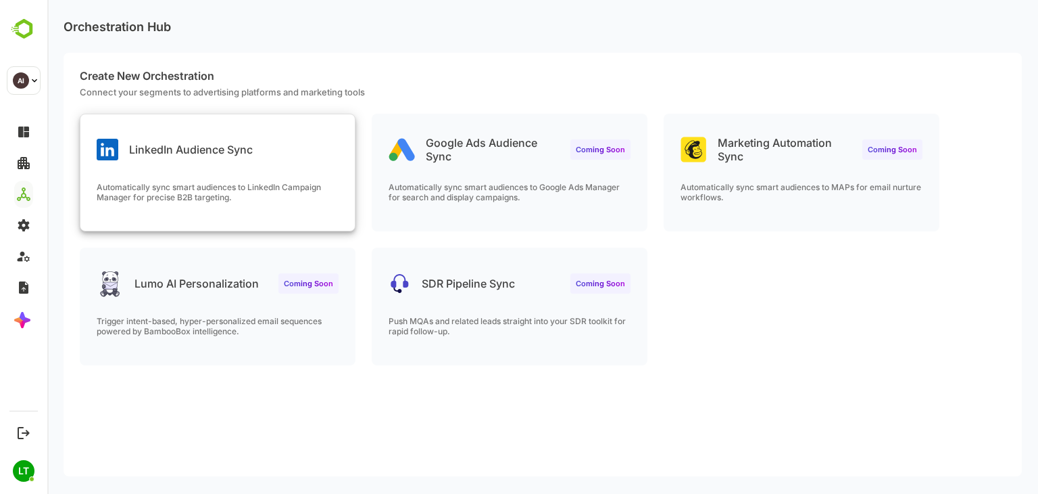
click at [306, 203] on div "Automatically sync smart audiences to LinkedIn Campaign Manager for precise B2B…" at bounding box center [217, 206] width 274 height 49
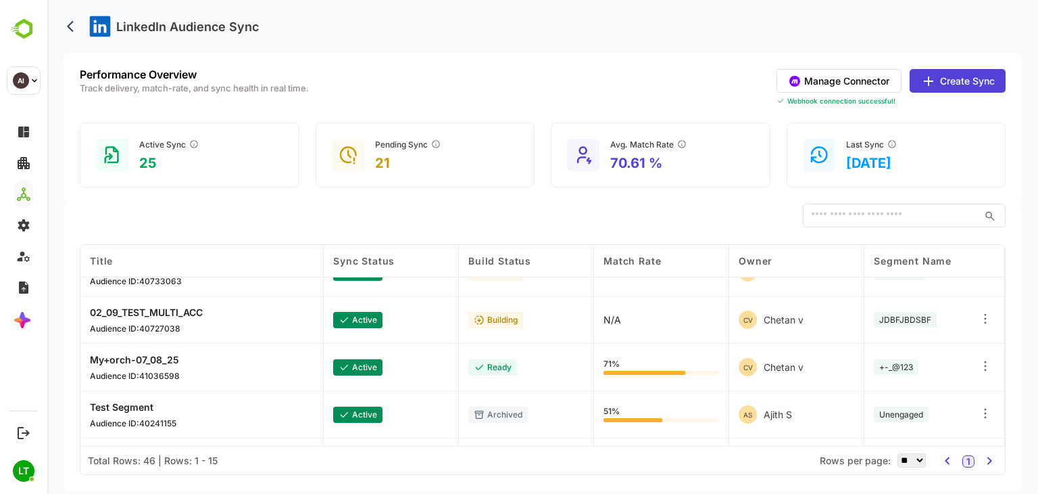
scroll to position [93, 0]
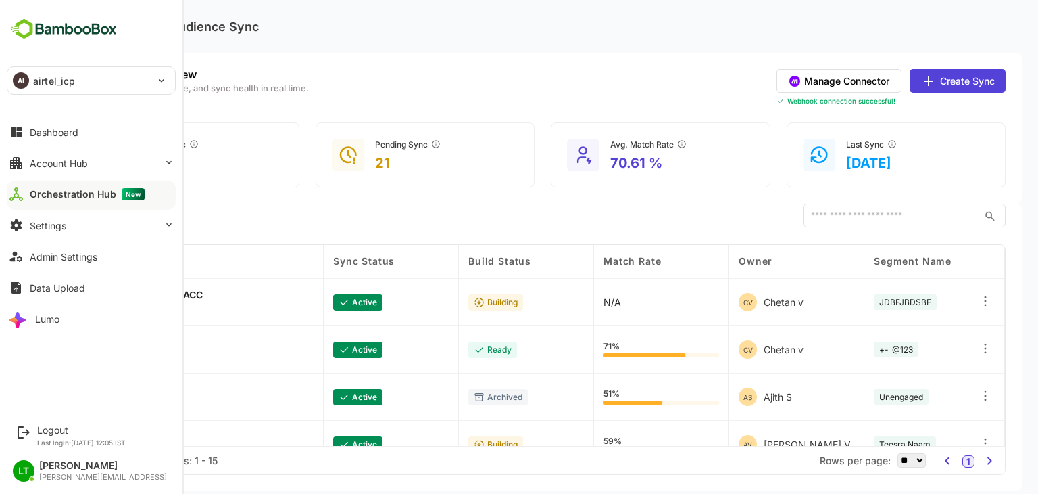
click at [68, 89] on div "AI airtel_icp" at bounding box center [82, 80] width 151 height 27
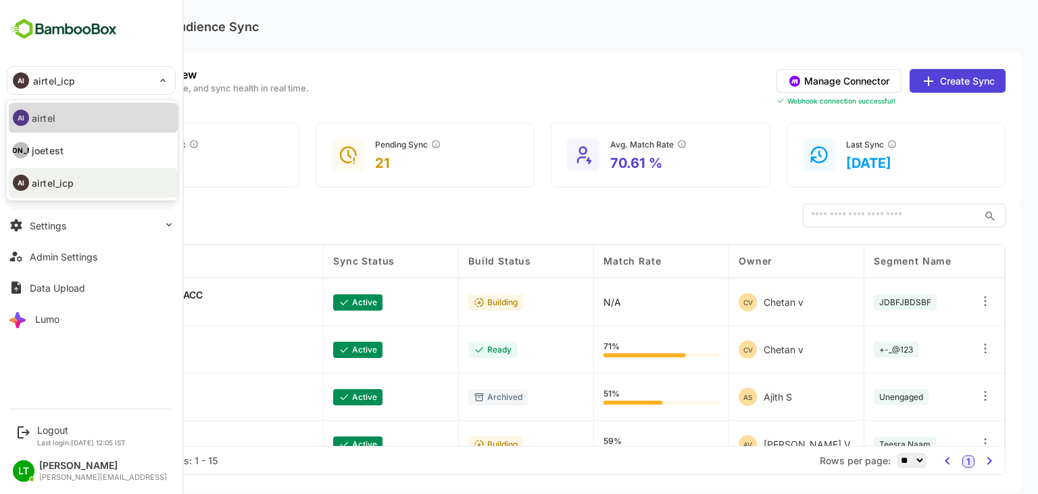
click at [70, 122] on li "AI airtel" at bounding box center [93, 118] width 169 height 30
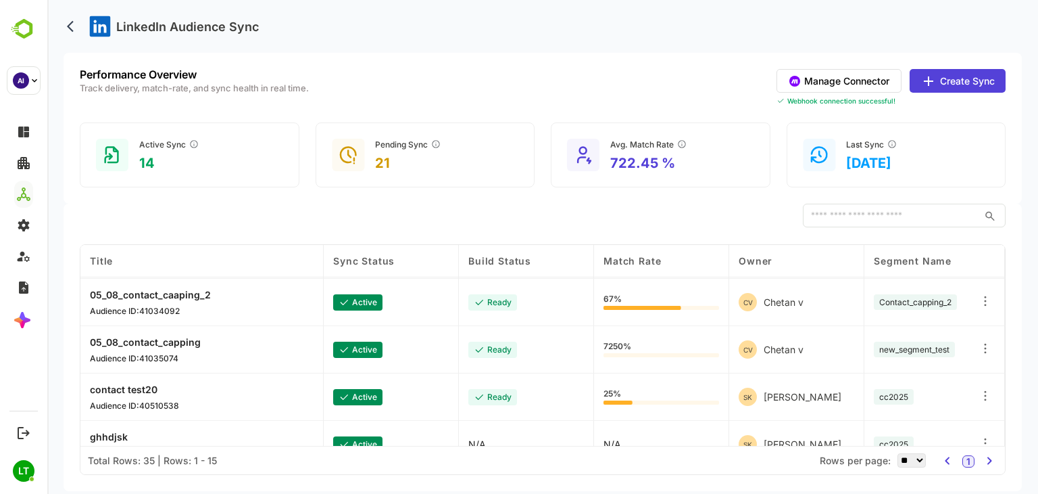
click at [327, 212] on div "​" at bounding box center [543, 215] width 926 height 24
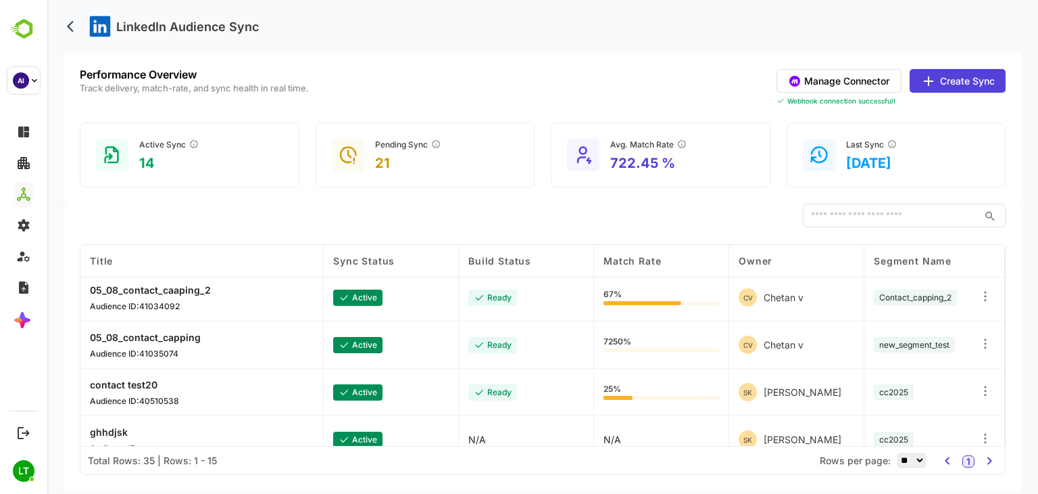
scroll to position [0, 0]
